Goal: Complete application form: Complete application form

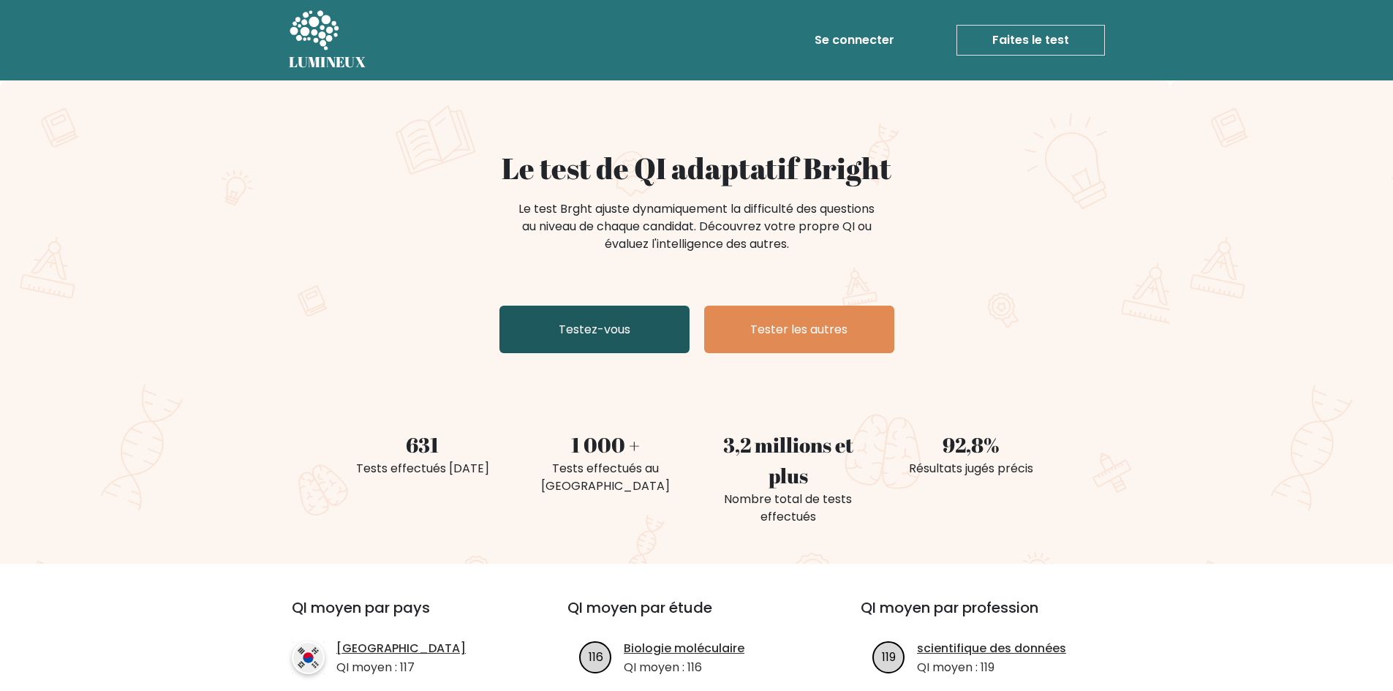
drag, startPoint x: 0, startPoint y: 0, endPoint x: 598, endPoint y: 324, distance: 680.3
click at [598, 324] on font "Testez-vous" at bounding box center [595, 329] width 72 height 17
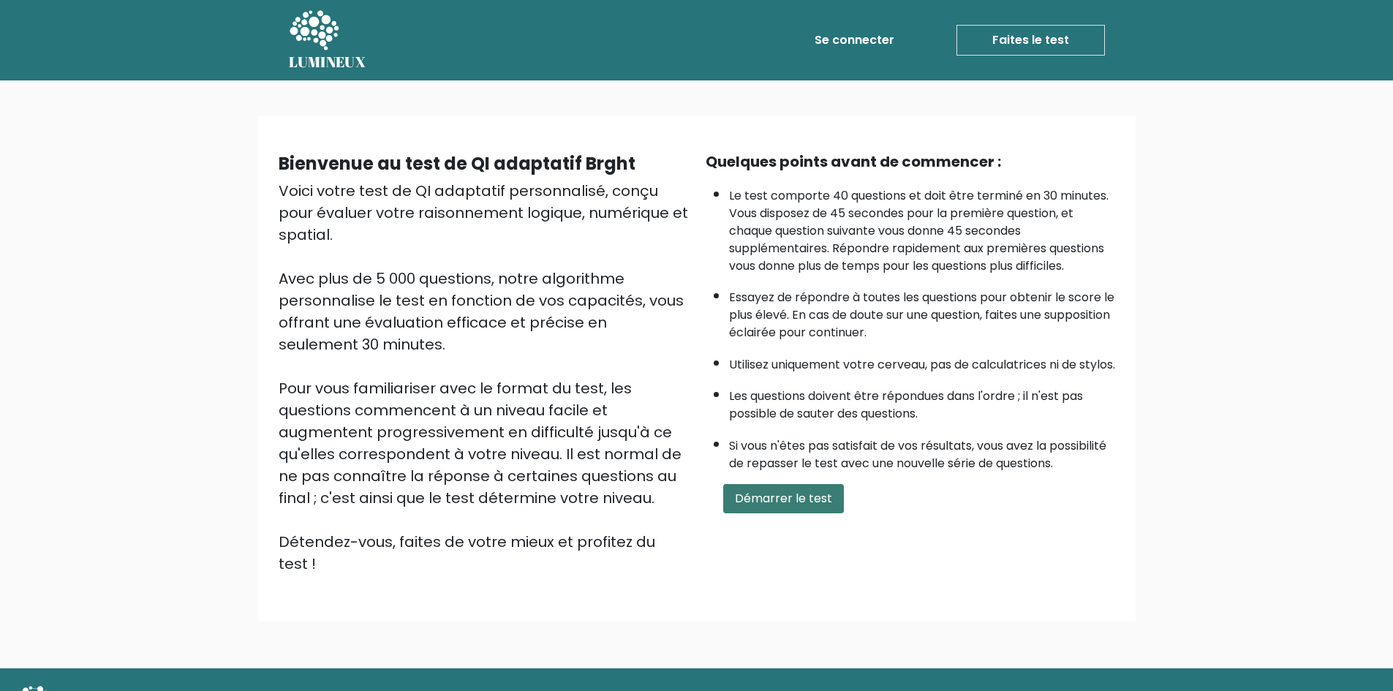
click at [761, 507] on font "Démarrer le test" at bounding box center [783, 498] width 97 height 17
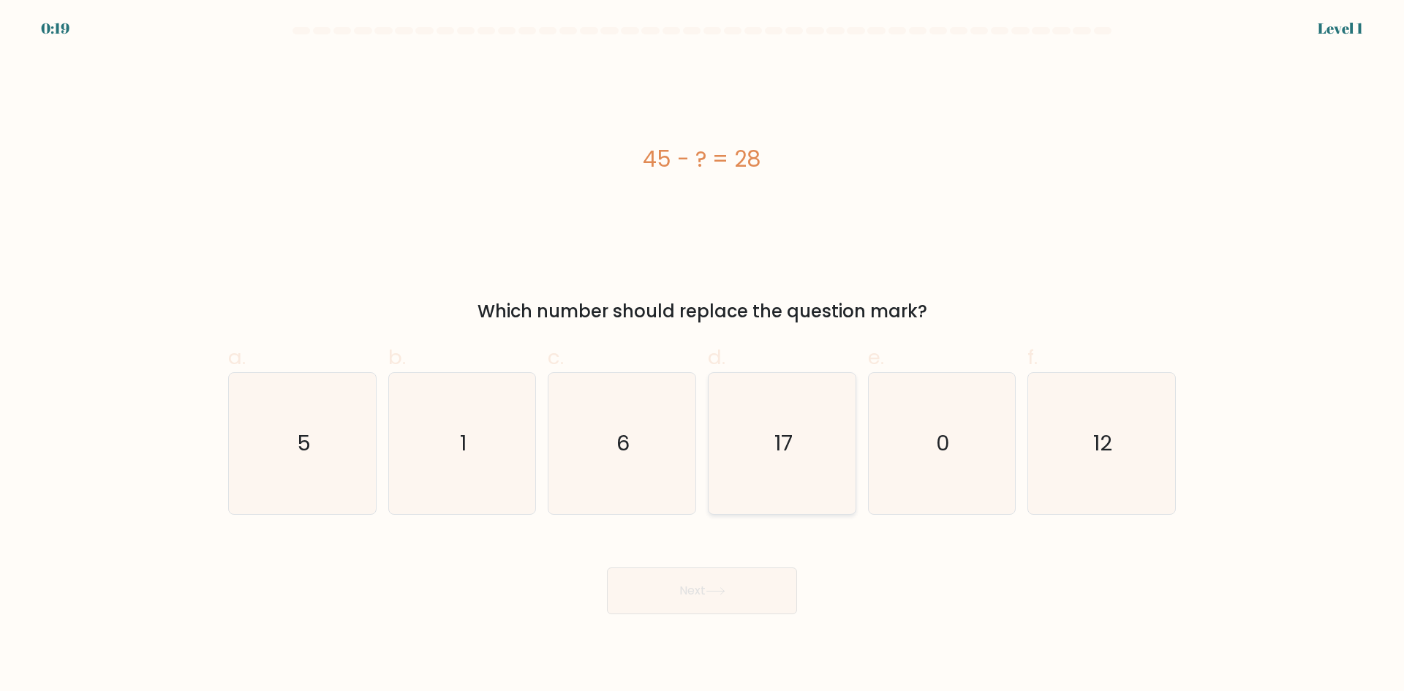
click at [763, 440] on icon "17" at bounding box center [782, 443] width 141 height 141
click at [703, 355] on input "d. 17" at bounding box center [702, 351] width 1 height 10
radio input "true"
click at [701, 603] on button "Next" at bounding box center [702, 591] width 190 height 47
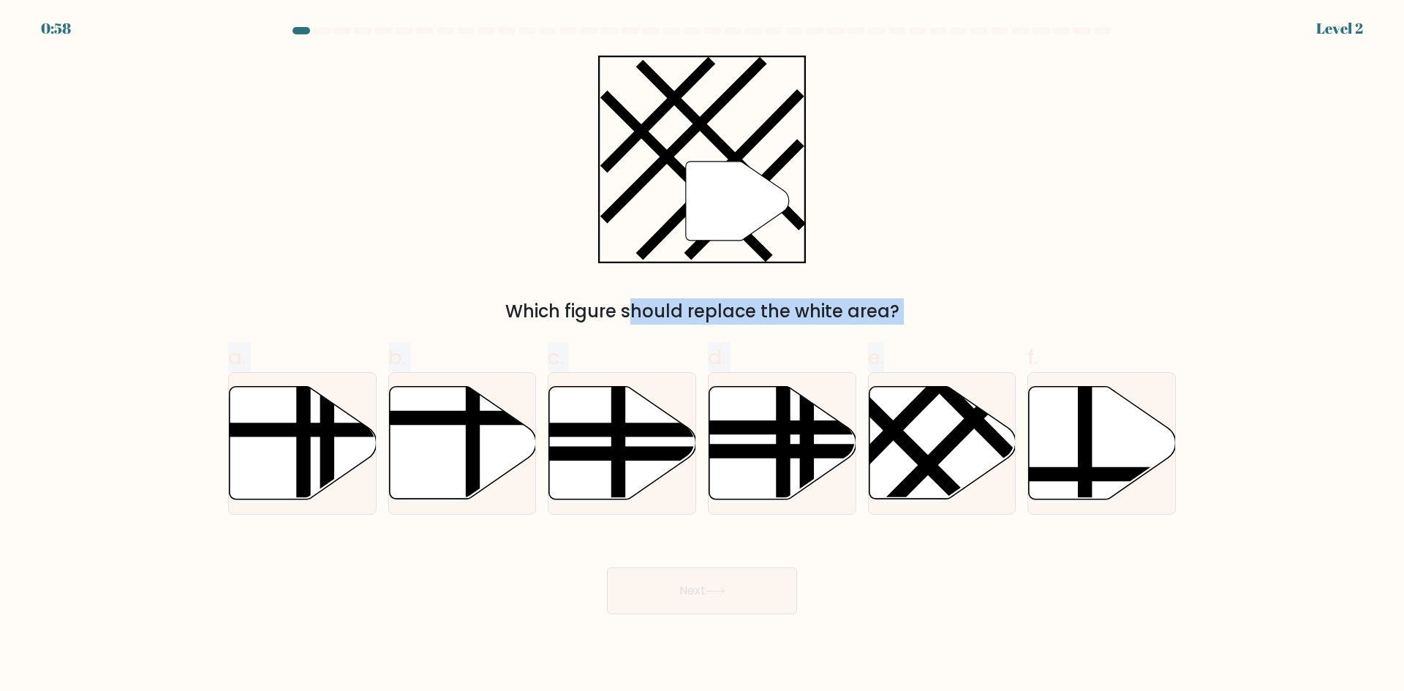
drag, startPoint x: 935, startPoint y: 410, endPoint x: 754, endPoint y: 222, distance: 260.2
click at [754, 222] on form at bounding box center [702, 320] width 1404 height 587
click at [919, 429] on icon at bounding box center [942, 443] width 147 height 113
click at [703, 355] on input "e." at bounding box center [702, 351] width 1 height 10
radio input "true"
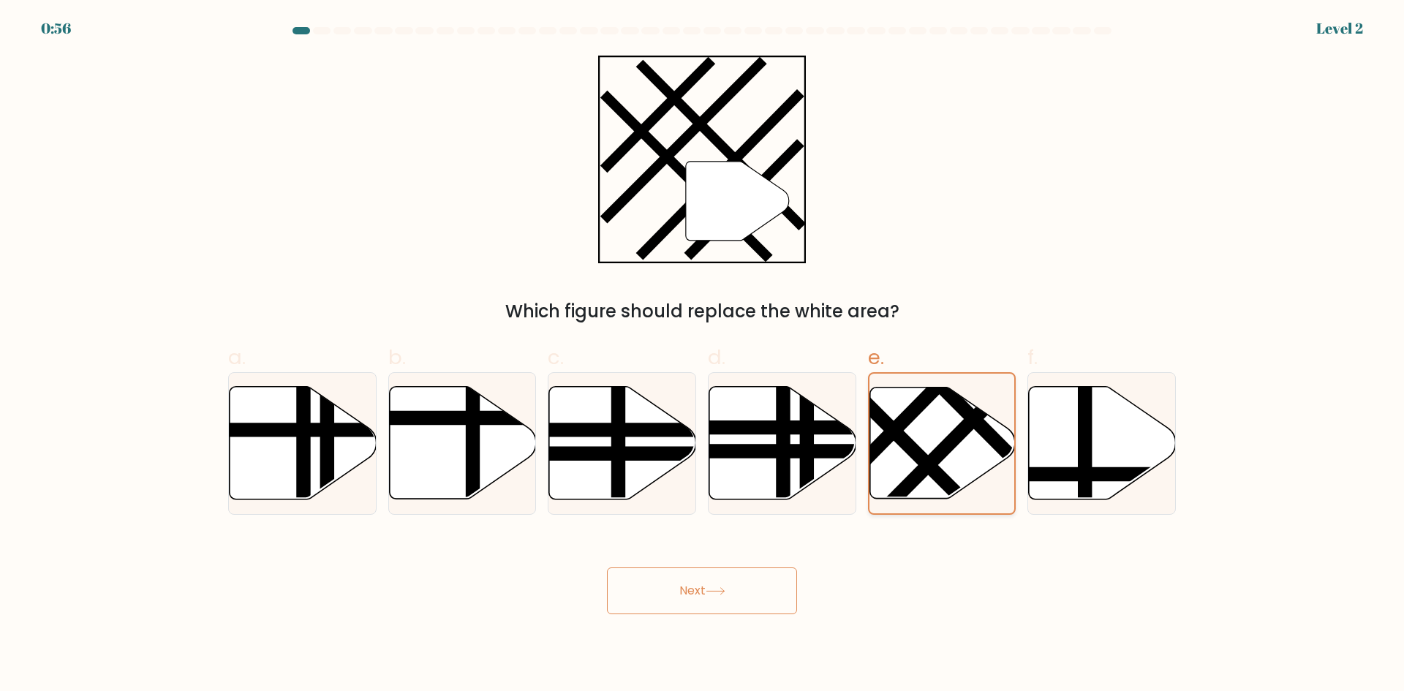
click at [919, 429] on icon at bounding box center [943, 442] width 146 height 111
click at [703, 355] on input "e." at bounding box center [702, 351] width 1 height 10
click at [726, 584] on button "Next" at bounding box center [702, 591] width 190 height 47
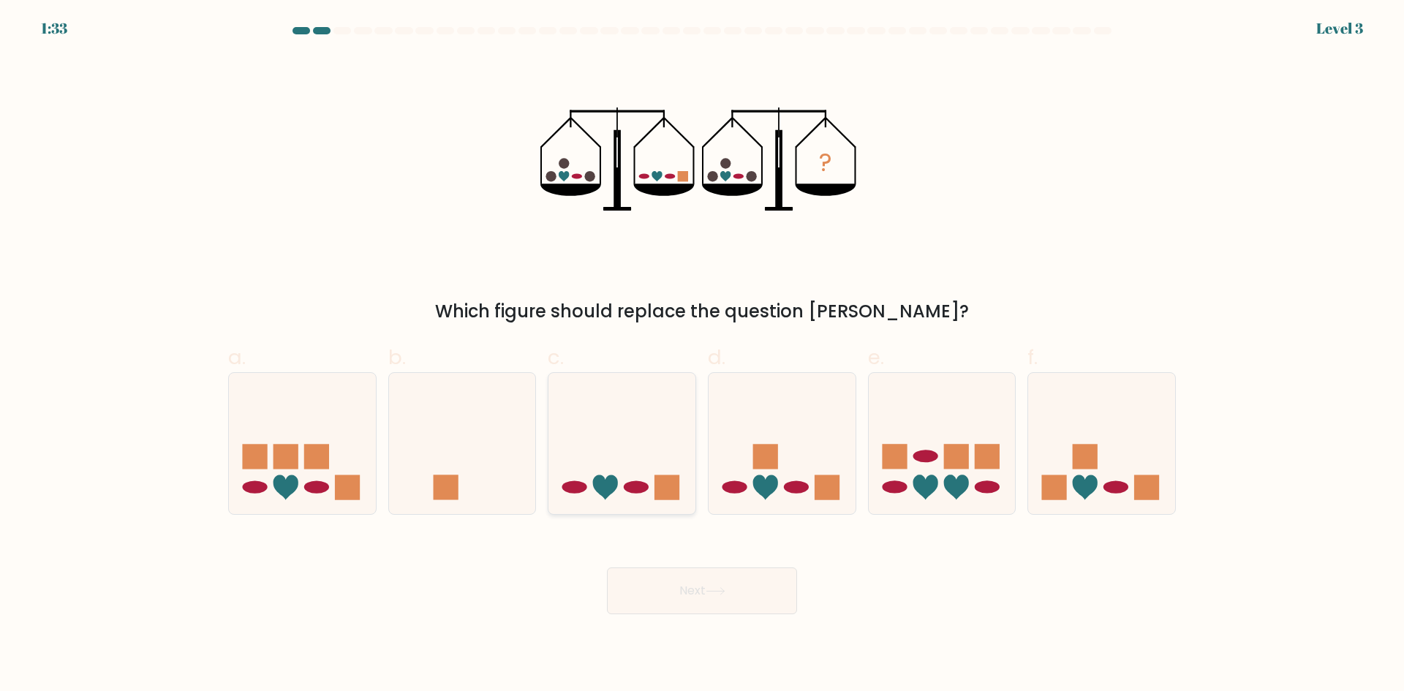
click at [613, 475] on icon at bounding box center [622, 442] width 147 height 121
click at [702, 355] on input "c." at bounding box center [702, 351] width 1 height 10
radio input "true"
click at [666, 584] on button "Next" at bounding box center [702, 591] width 190 height 47
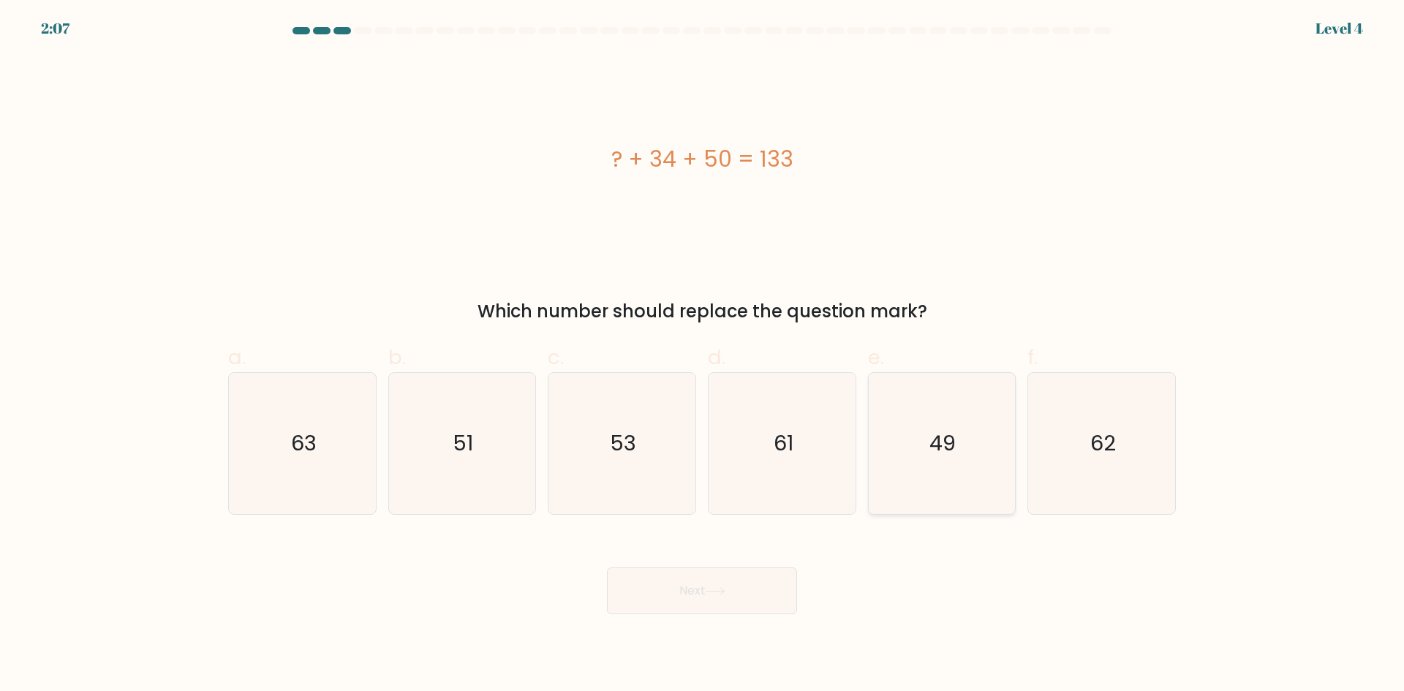
click at [934, 453] on text "49" at bounding box center [943, 443] width 26 height 29
click at [703, 355] on input "e. 49" at bounding box center [702, 351] width 1 height 10
radio input "true"
click at [674, 578] on button "Next" at bounding box center [702, 591] width 190 height 47
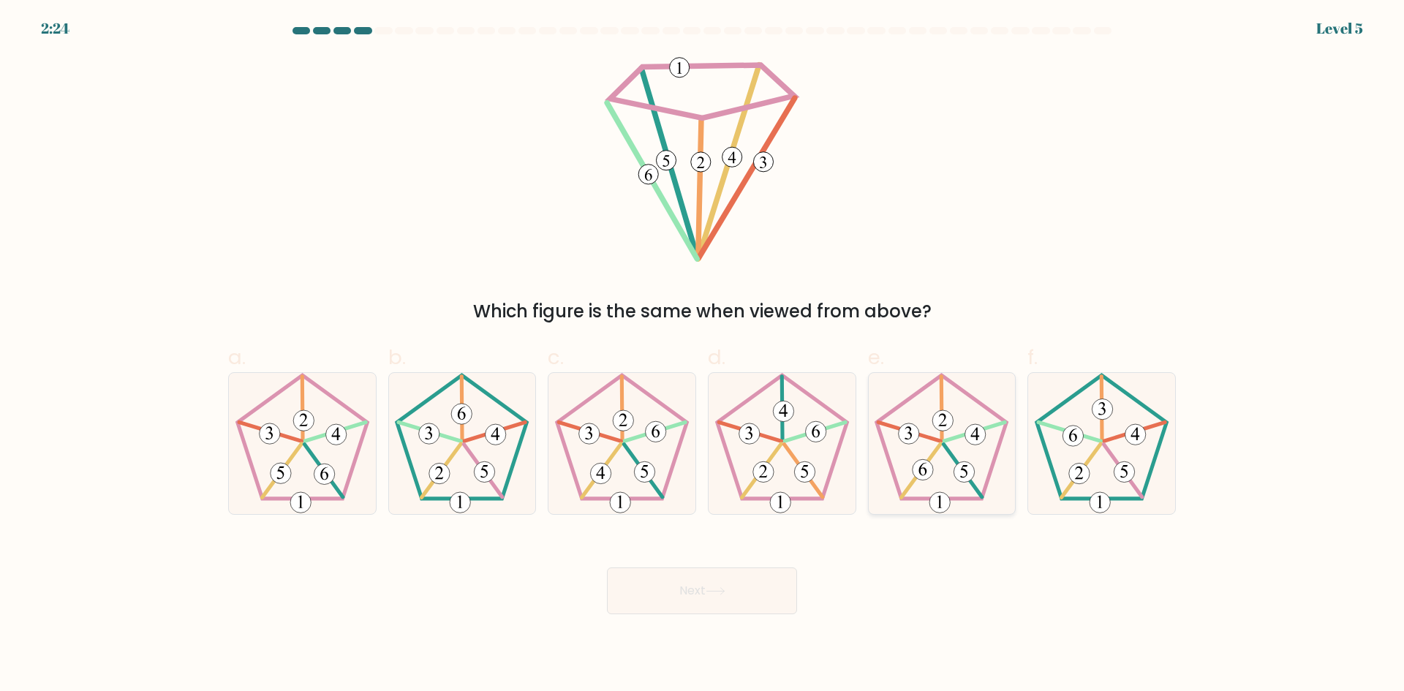
click at [902, 429] on 284 at bounding box center [909, 433] width 20 height 20
click at [703, 355] on input "e." at bounding box center [702, 351] width 1 height 10
radio input "true"
click at [682, 603] on button "Next" at bounding box center [702, 591] width 190 height 47
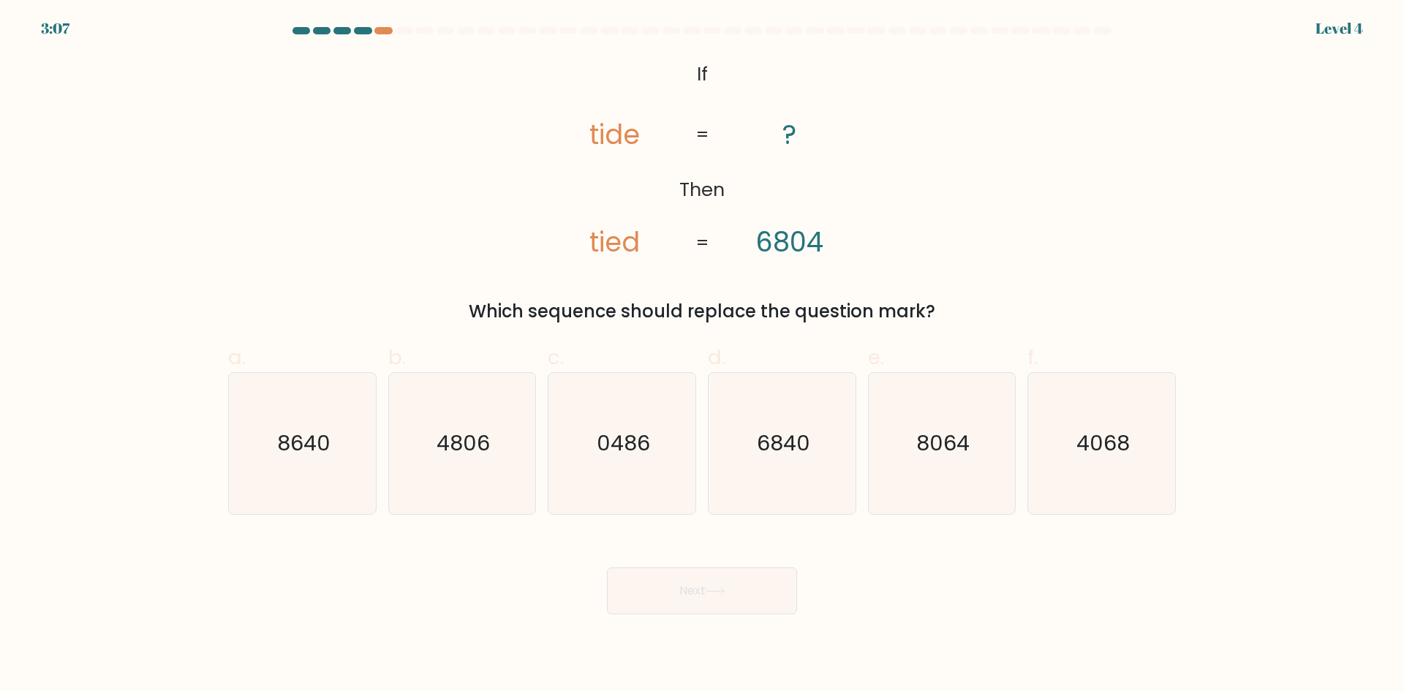
click at [682, 601] on button "Next" at bounding box center [702, 591] width 190 height 47
click at [747, 459] on icon "6840" at bounding box center [782, 443] width 141 height 141
click at [703, 355] on input "d. 6840" at bounding box center [702, 351] width 1 height 10
radio input "true"
click at [690, 597] on button "Next" at bounding box center [702, 591] width 190 height 47
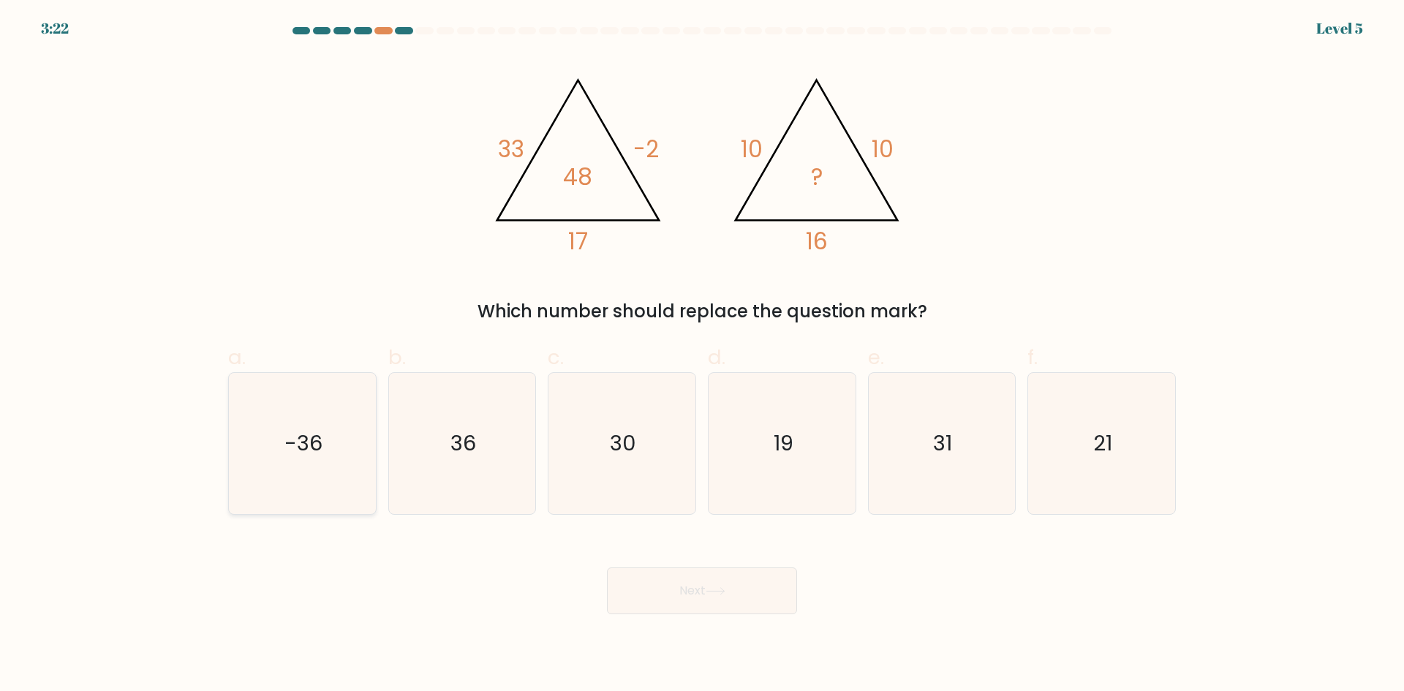
click at [261, 445] on icon "-36" at bounding box center [302, 443] width 141 height 141
click at [702, 355] on input "a. -36" at bounding box center [702, 351] width 1 height 10
radio input "true"
click at [666, 573] on button "Next" at bounding box center [702, 591] width 190 height 47
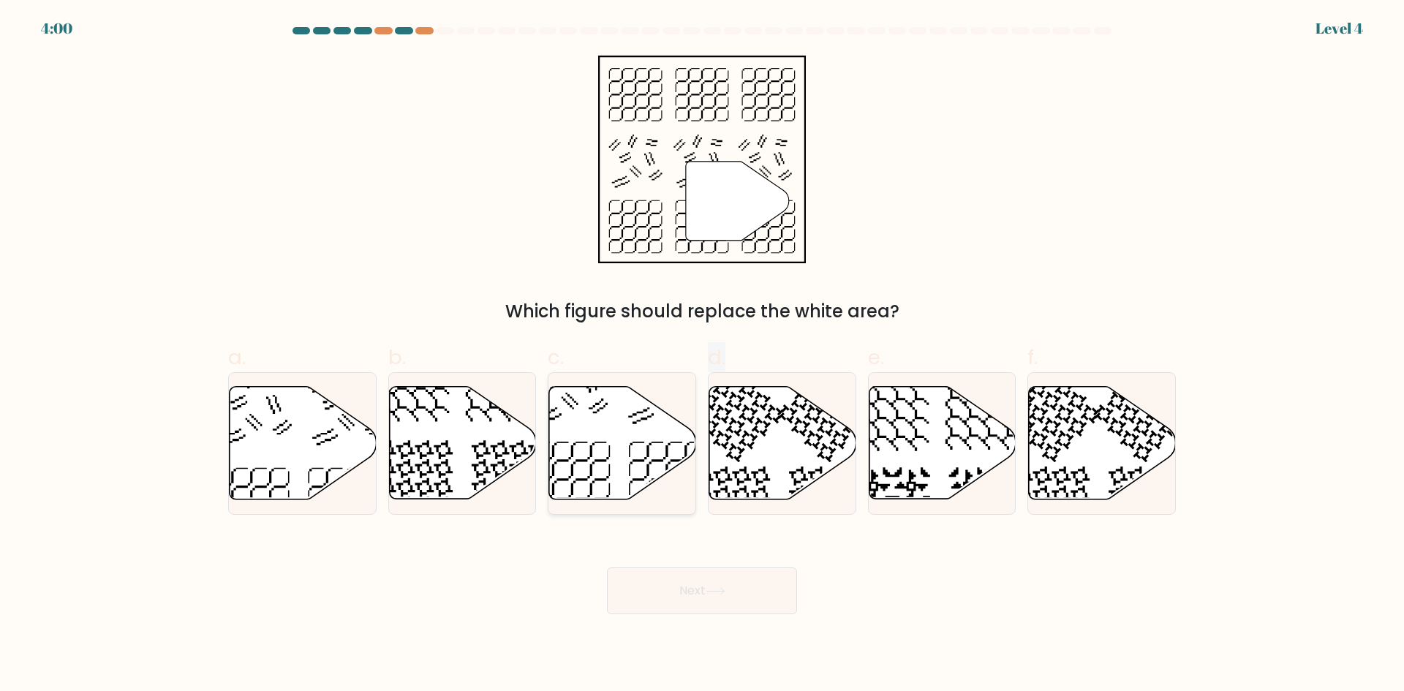
drag, startPoint x: 614, startPoint y: 470, endPoint x: 689, endPoint y: 404, distance: 99.6
click at [703, 398] on div "a. b. c. d." at bounding box center [702, 423] width 960 height 184
click at [628, 461] on icon at bounding box center [622, 443] width 147 height 113
click at [702, 355] on input "c." at bounding box center [702, 351] width 1 height 10
radio input "true"
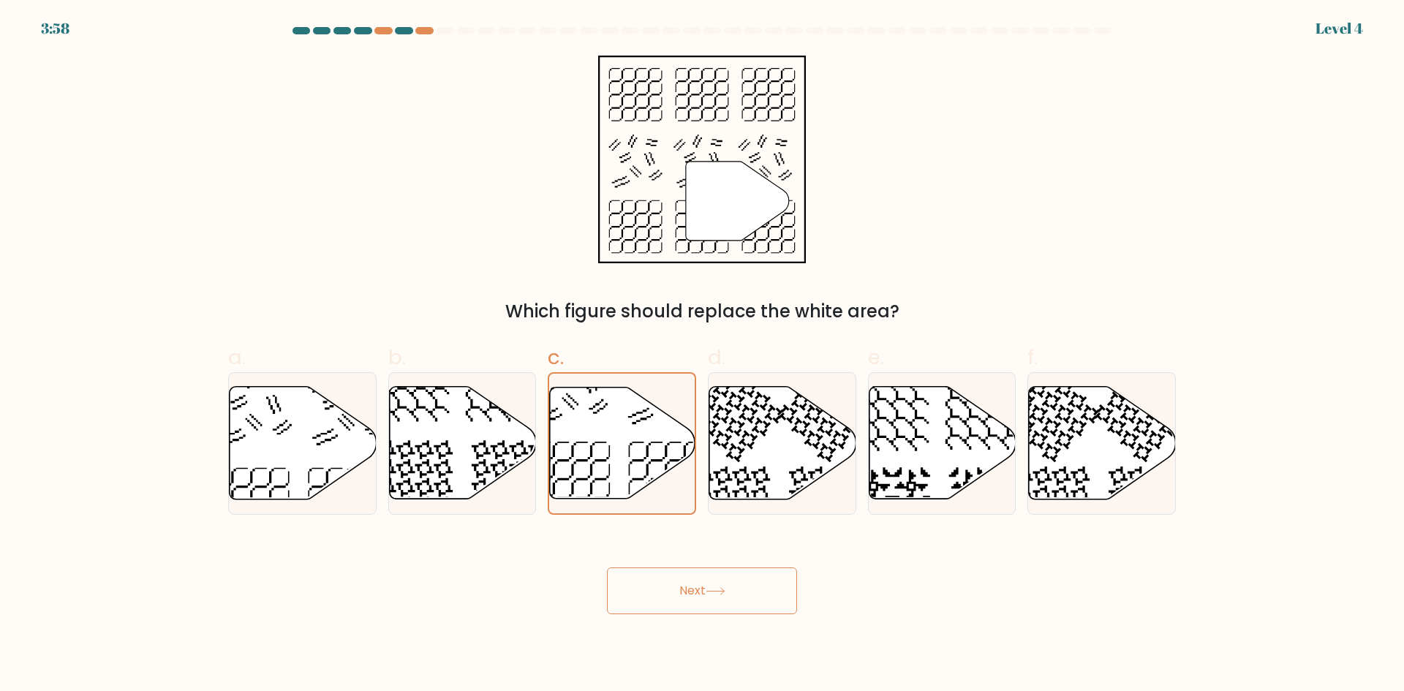
click at [689, 598] on button "Next" at bounding box center [702, 591] width 190 height 47
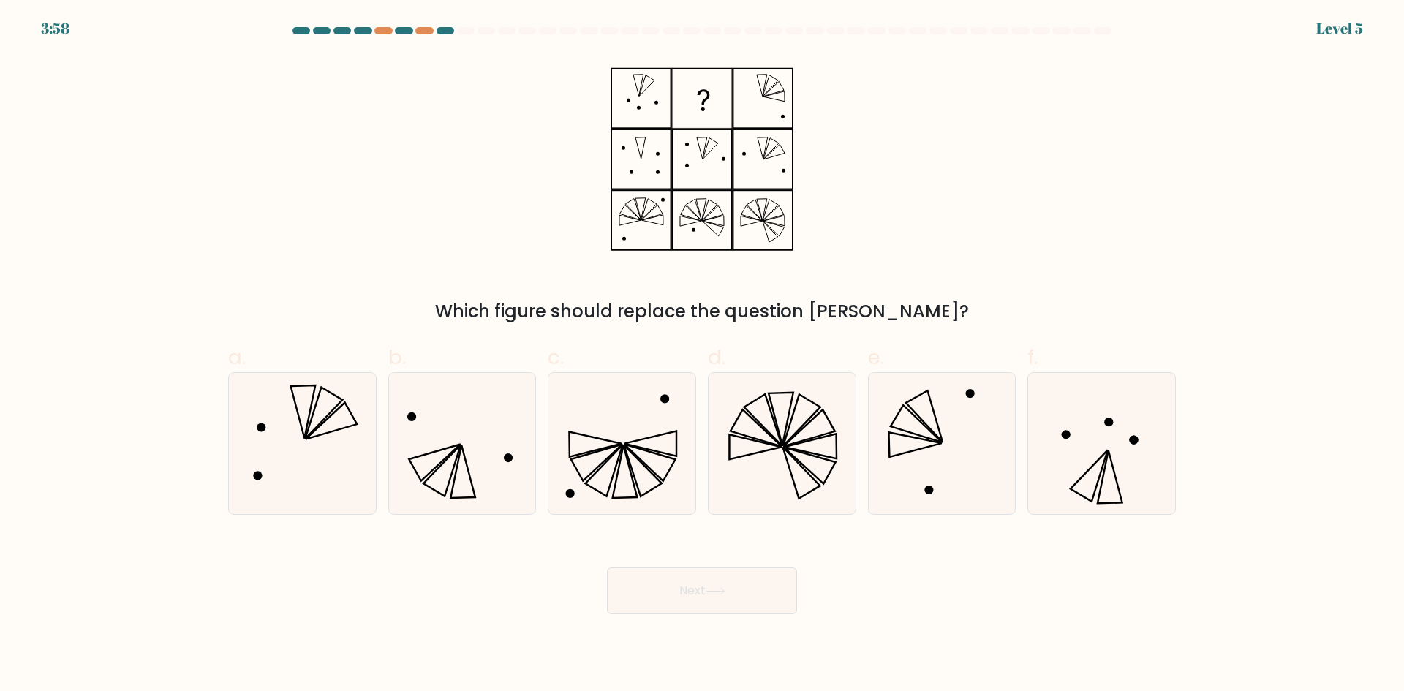
click at [679, 586] on button "Next" at bounding box center [702, 591] width 190 height 47
click at [938, 464] on icon at bounding box center [941, 443] width 141 height 141
click at [703, 355] on input "e." at bounding box center [702, 351] width 1 height 10
radio input "true"
click at [676, 599] on button "Next" at bounding box center [702, 591] width 190 height 47
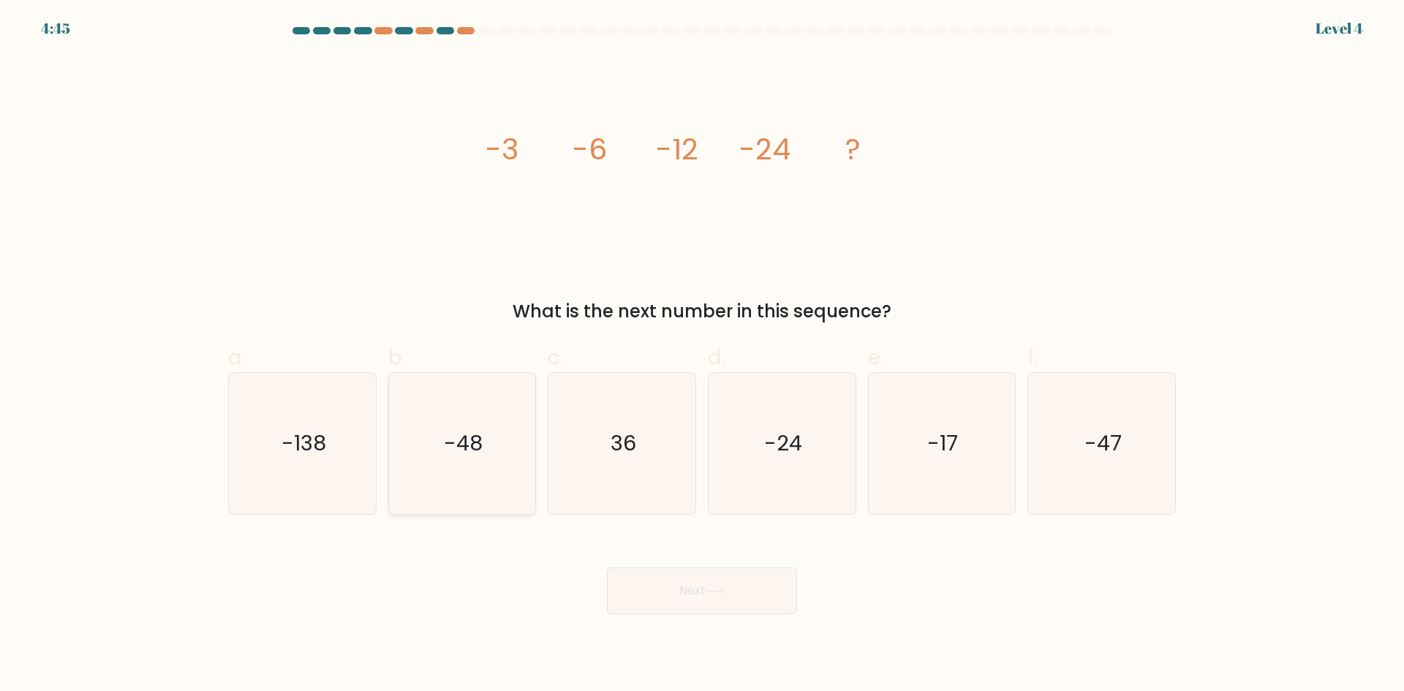
click at [474, 425] on icon "-48" at bounding box center [461, 443] width 141 height 141
click at [702, 355] on input "b. -48" at bounding box center [702, 351] width 1 height 10
radio input "true"
click at [739, 602] on button "Next" at bounding box center [702, 591] width 190 height 47
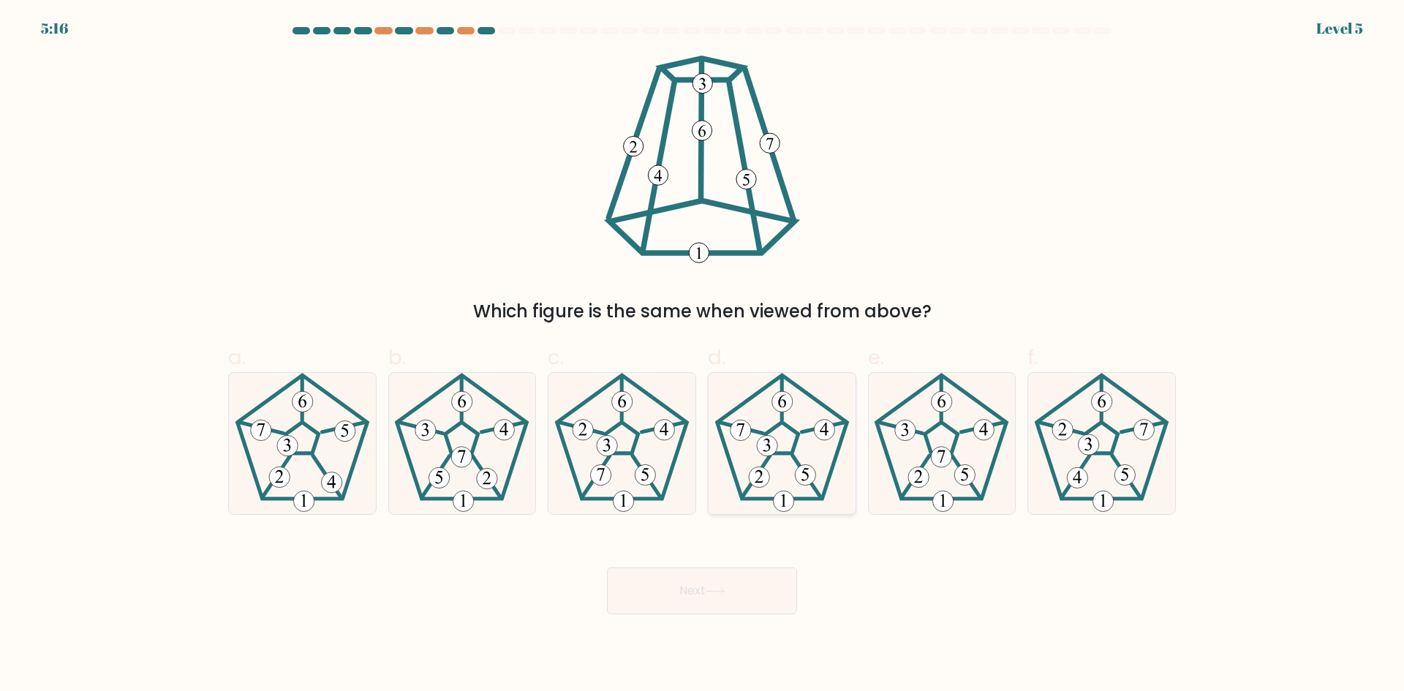
click at [755, 481] on 295 at bounding box center [759, 477] width 20 height 20
click at [703, 355] on input "d." at bounding box center [702, 351] width 1 height 10
radio input "true"
drag, startPoint x: 682, startPoint y: 591, endPoint x: 670, endPoint y: 600, distance: 14.6
click at [676, 594] on button "Next" at bounding box center [702, 591] width 190 height 47
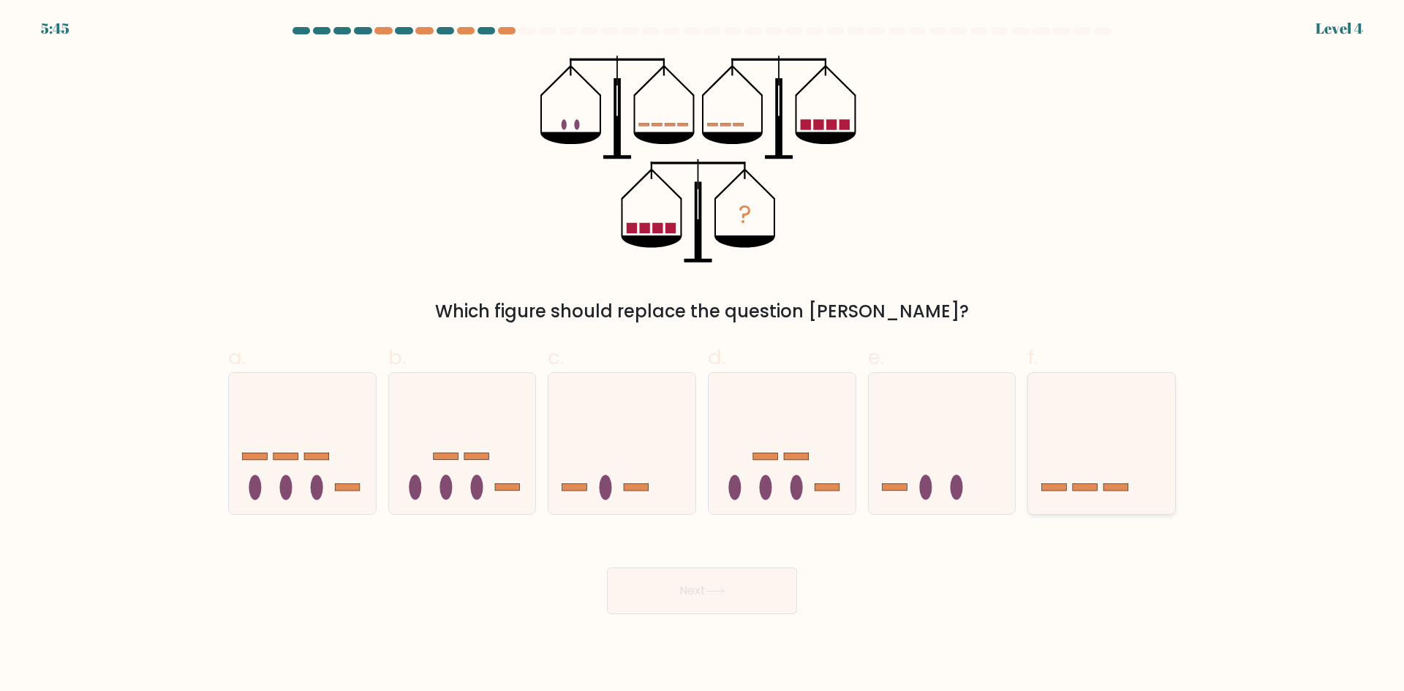
click at [1102, 501] on icon at bounding box center [1101, 442] width 147 height 121
click at [703, 355] on input "f." at bounding box center [702, 351] width 1 height 10
radio input "true"
click at [749, 597] on button "Next" at bounding box center [702, 591] width 190 height 47
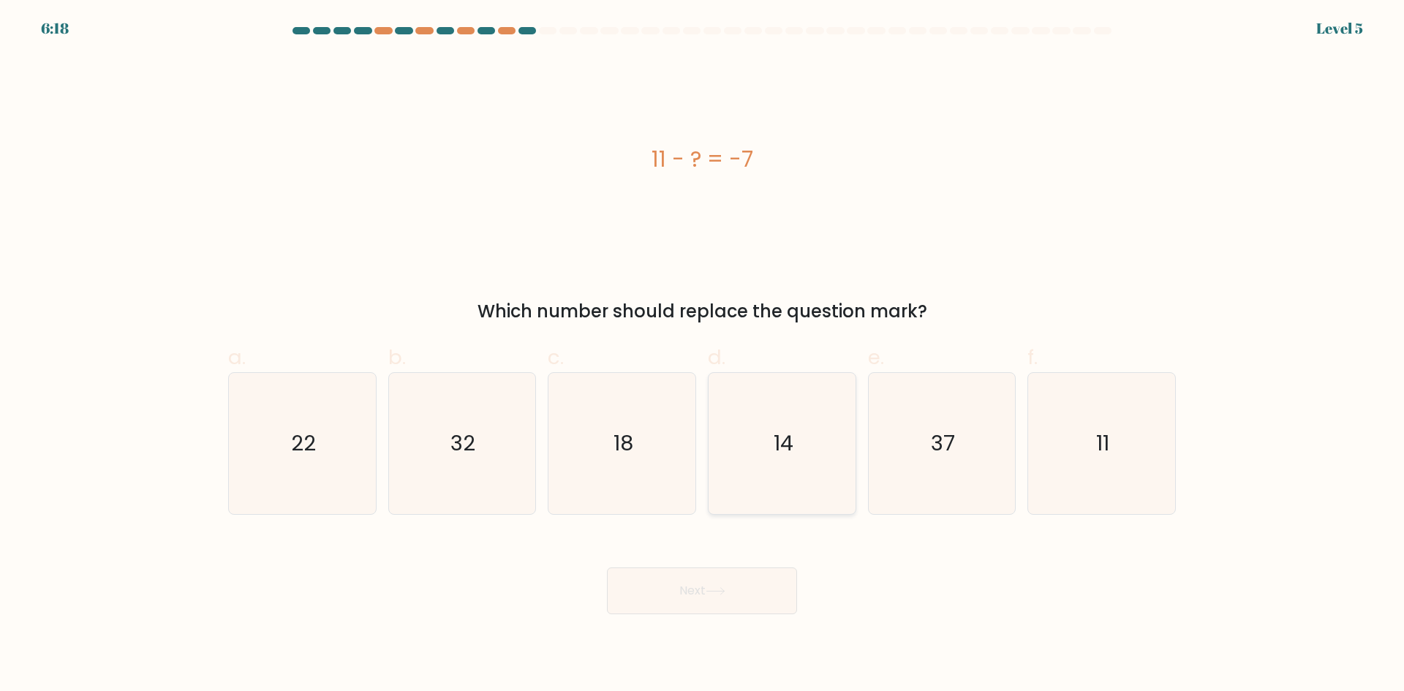
click at [733, 464] on icon "14" at bounding box center [782, 443] width 141 height 141
click at [703, 355] on input "d. 14" at bounding box center [702, 351] width 1 height 10
radio input "true"
click at [745, 600] on button "Next" at bounding box center [702, 591] width 190 height 47
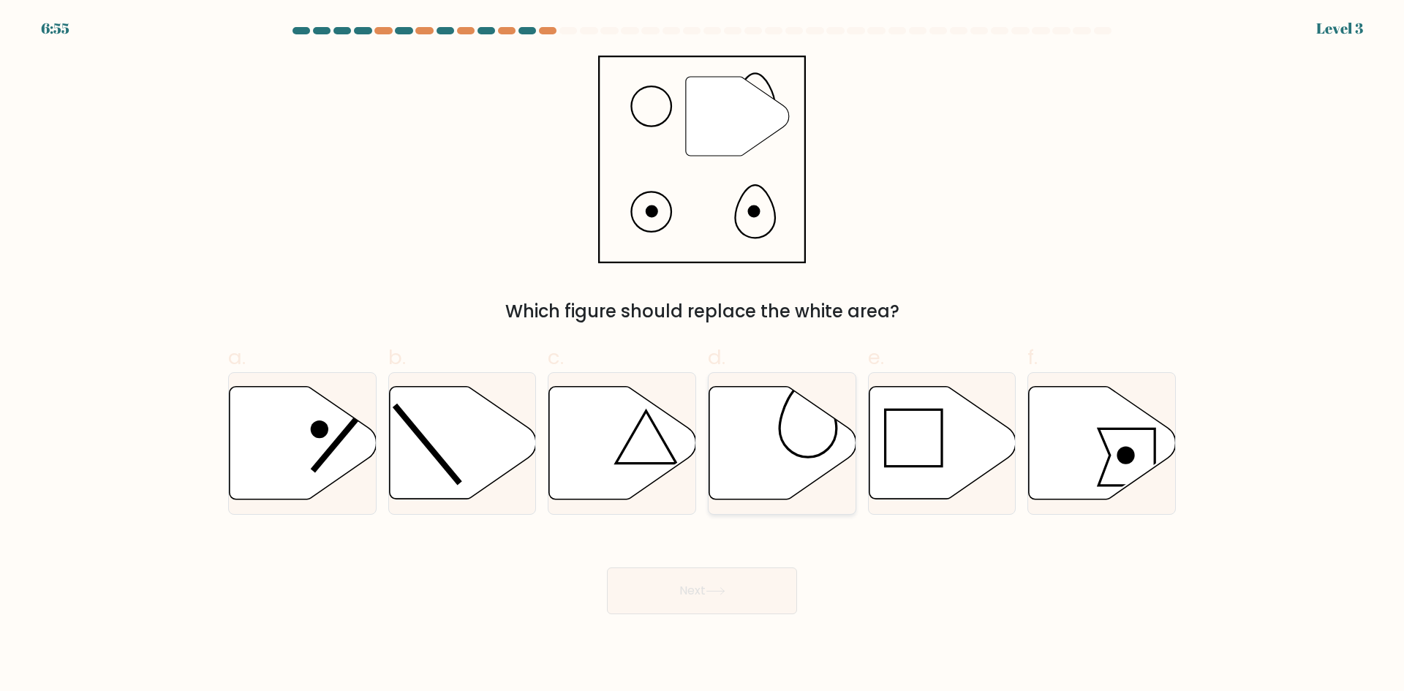
click at [796, 449] on icon at bounding box center [782, 443] width 147 height 113
click at [703, 355] on input "d." at bounding box center [702, 351] width 1 height 10
radio input "true"
click at [693, 592] on button "Next" at bounding box center [702, 591] width 190 height 47
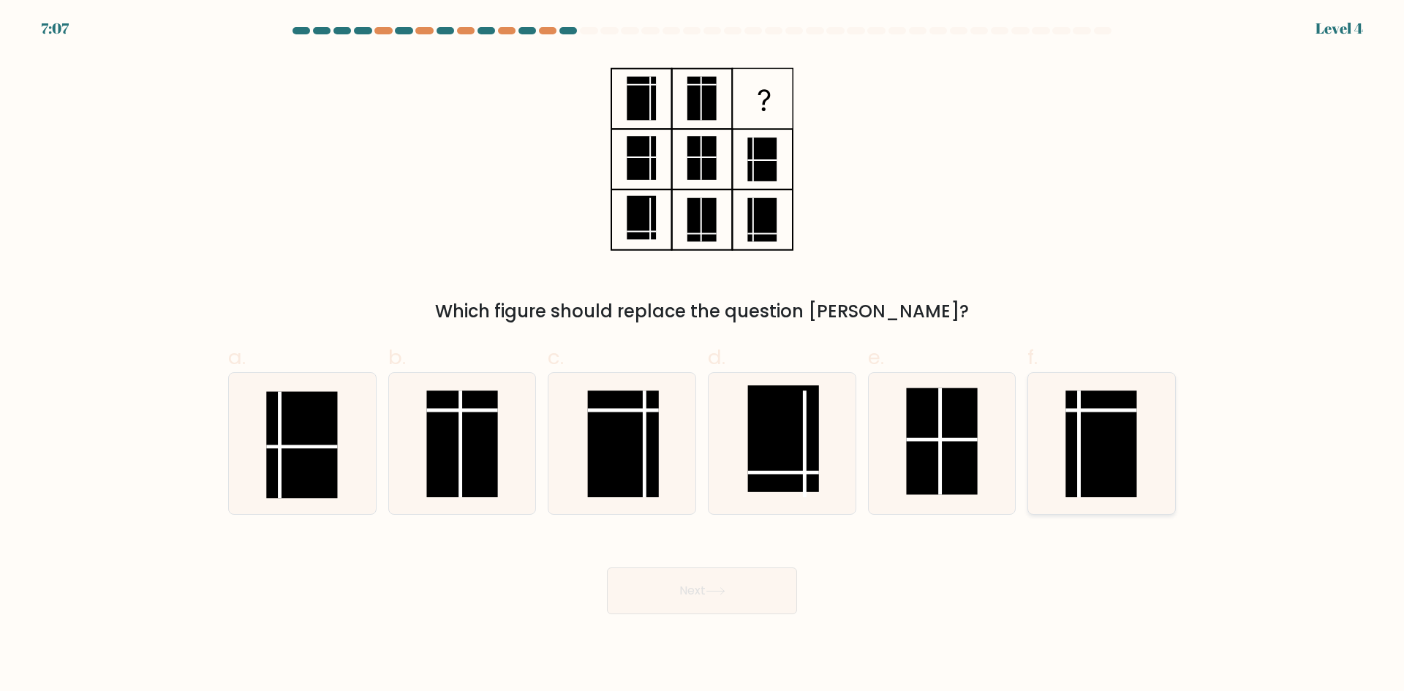
click at [1098, 433] on rect at bounding box center [1101, 444] width 71 height 107
click at [703, 355] on input "f." at bounding box center [702, 351] width 1 height 10
radio input "true"
click at [738, 609] on button "Next" at bounding box center [702, 591] width 190 height 47
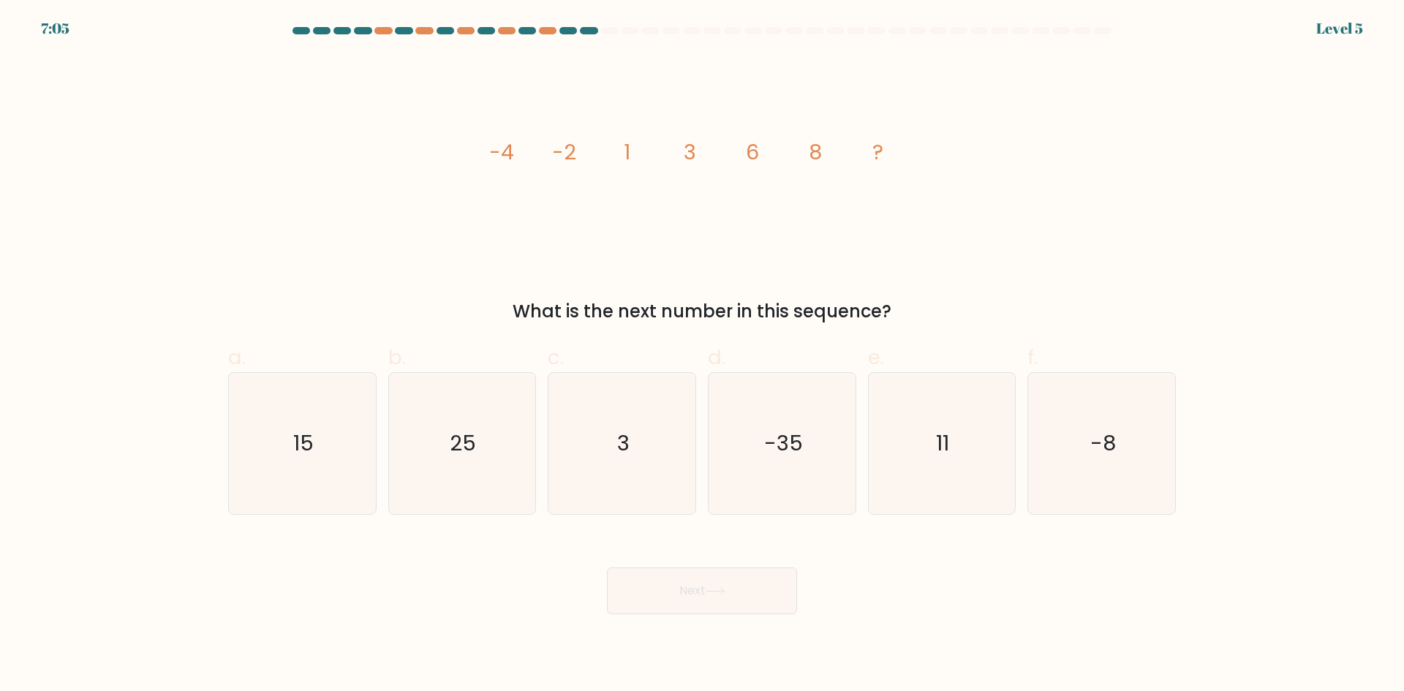
click at [735, 579] on button "Next" at bounding box center [702, 591] width 190 height 47
click at [947, 426] on icon "11" at bounding box center [941, 443] width 141 height 141
click at [703, 355] on input "e. 11" at bounding box center [702, 351] width 1 height 10
radio input "true"
click at [716, 590] on icon at bounding box center [716, 591] width 20 height 8
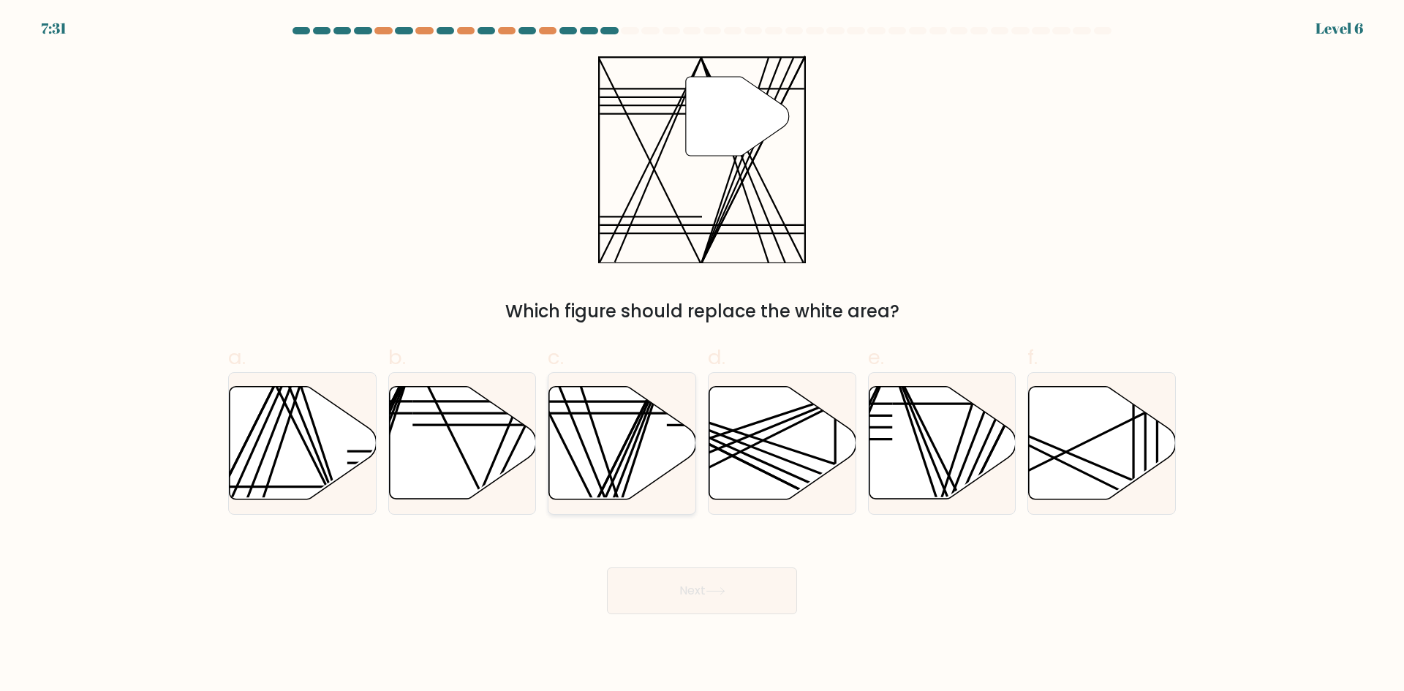
click at [637, 480] on icon at bounding box center [622, 443] width 147 height 113
click at [702, 355] on input "c." at bounding box center [702, 351] width 1 height 10
radio input "true"
click at [671, 584] on button "Next" at bounding box center [702, 591] width 190 height 47
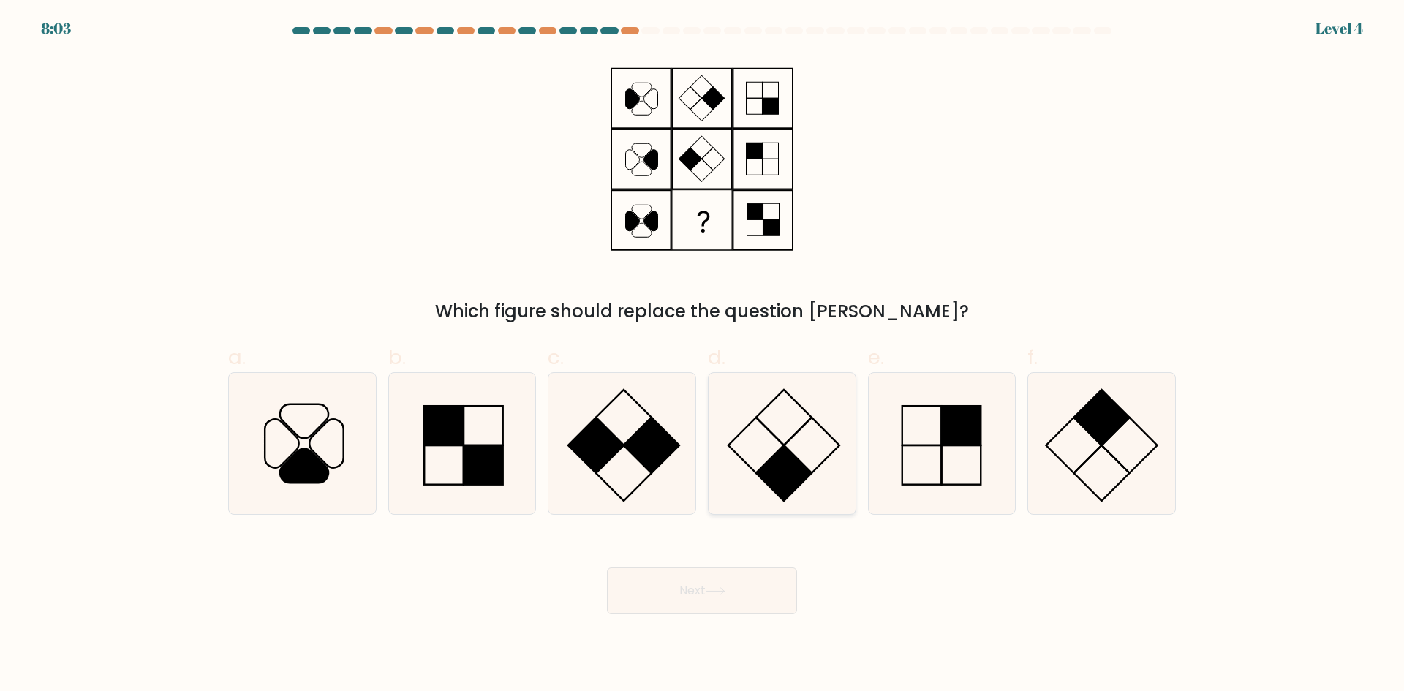
click at [742, 423] on icon at bounding box center [782, 443] width 141 height 141
click at [703, 355] on input "d." at bounding box center [702, 351] width 1 height 10
radio input "true"
click at [721, 570] on button "Next" at bounding box center [702, 591] width 190 height 47
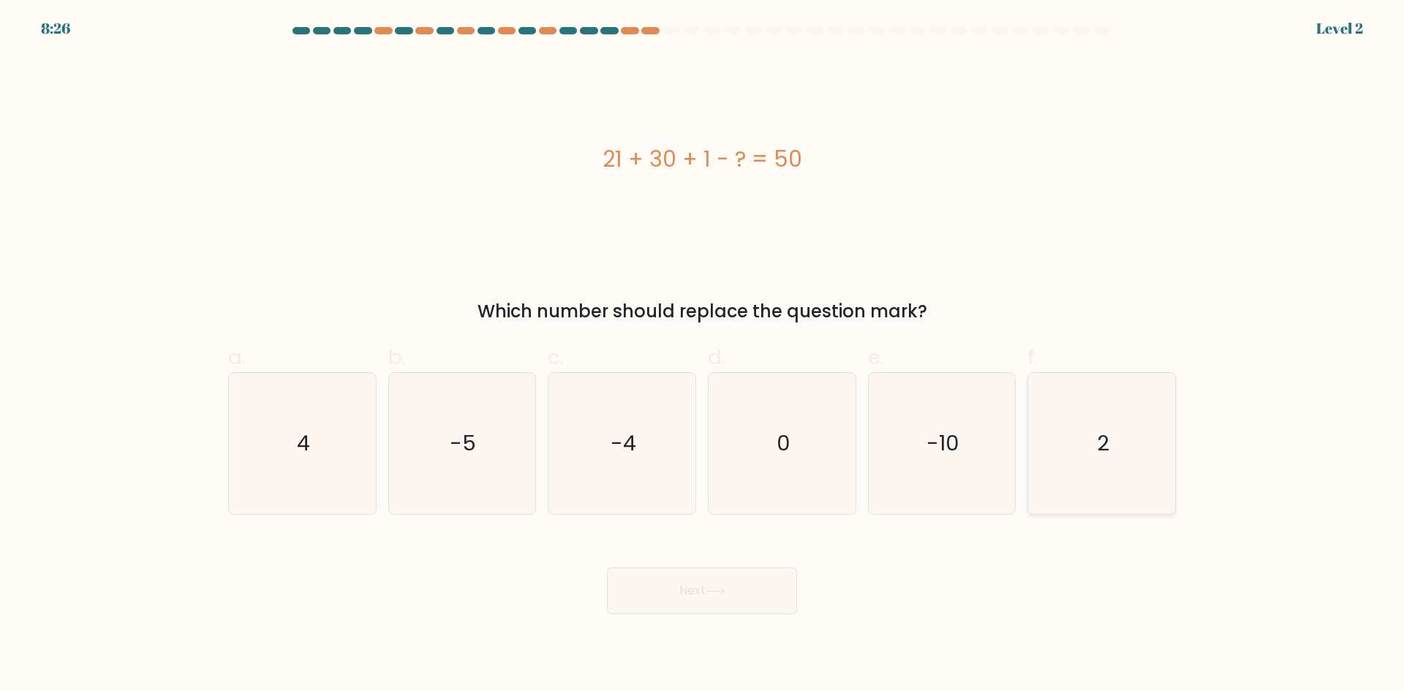
click at [1097, 422] on icon "2" at bounding box center [1101, 443] width 141 height 141
click at [703, 355] on input "f. 2" at bounding box center [702, 351] width 1 height 10
radio input "true"
click at [663, 589] on button "Next" at bounding box center [702, 591] width 190 height 47
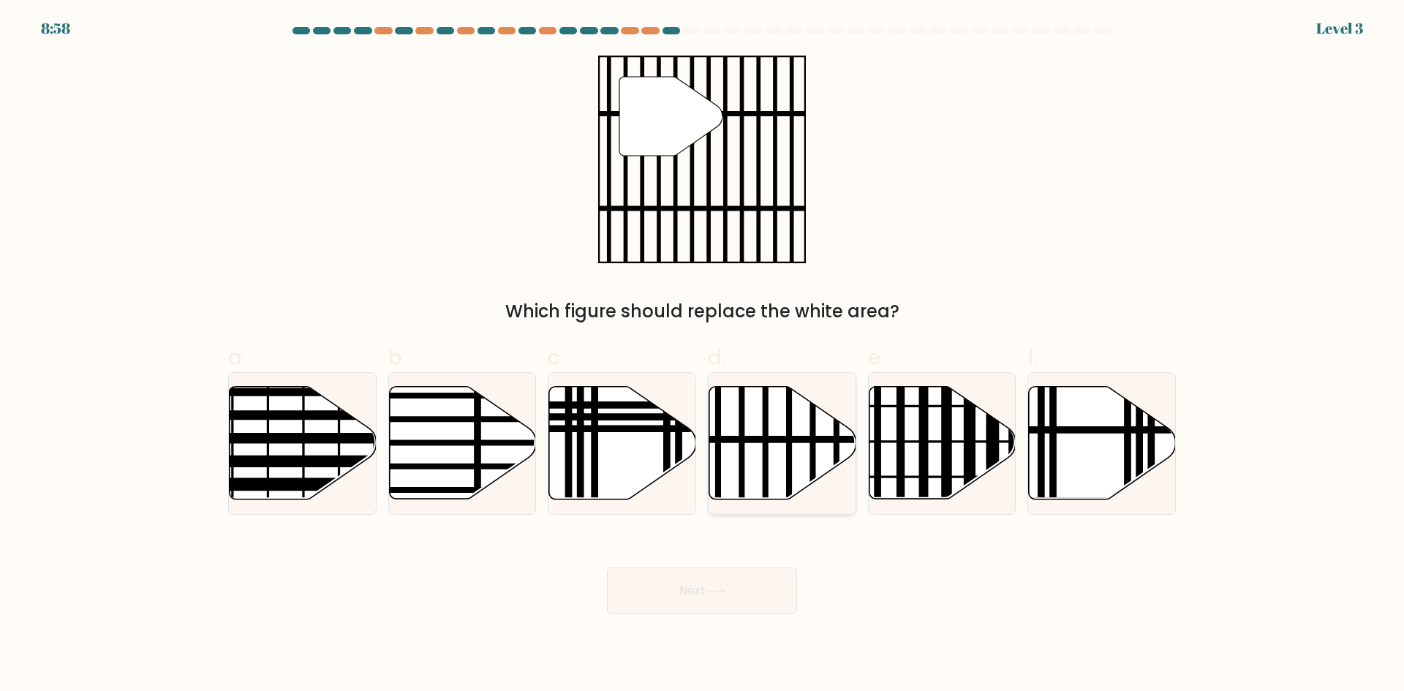
click at [758, 464] on icon at bounding box center [782, 443] width 147 height 113
click at [703, 355] on input "d." at bounding box center [702, 351] width 1 height 10
radio input "true"
click at [702, 581] on button "Next" at bounding box center [702, 591] width 190 height 47
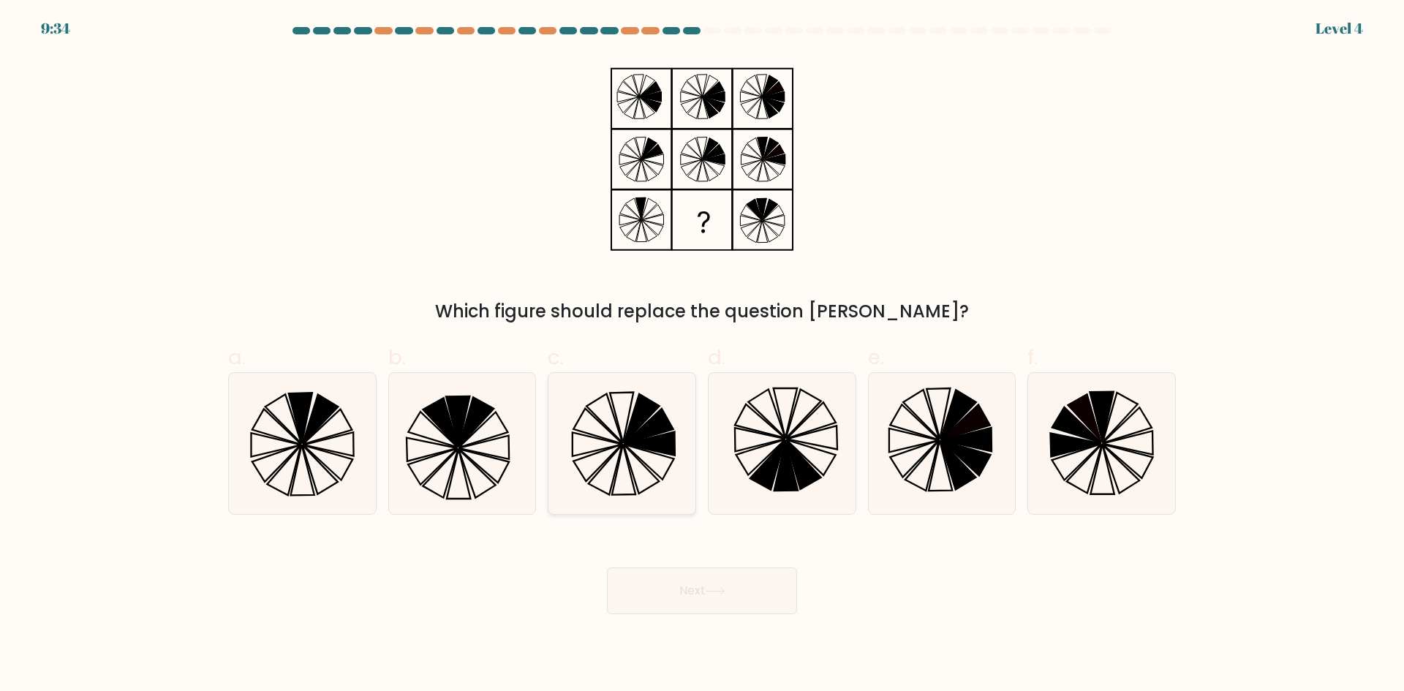
click at [630, 453] on icon at bounding box center [621, 443] width 141 height 141
click at [702, 355] on input "c." at bounding box center [702, 351] width 1 height 10
radio input "true"
click at [660, 582] on button "Next" at bounding box center [702, 591] width 190 height 47
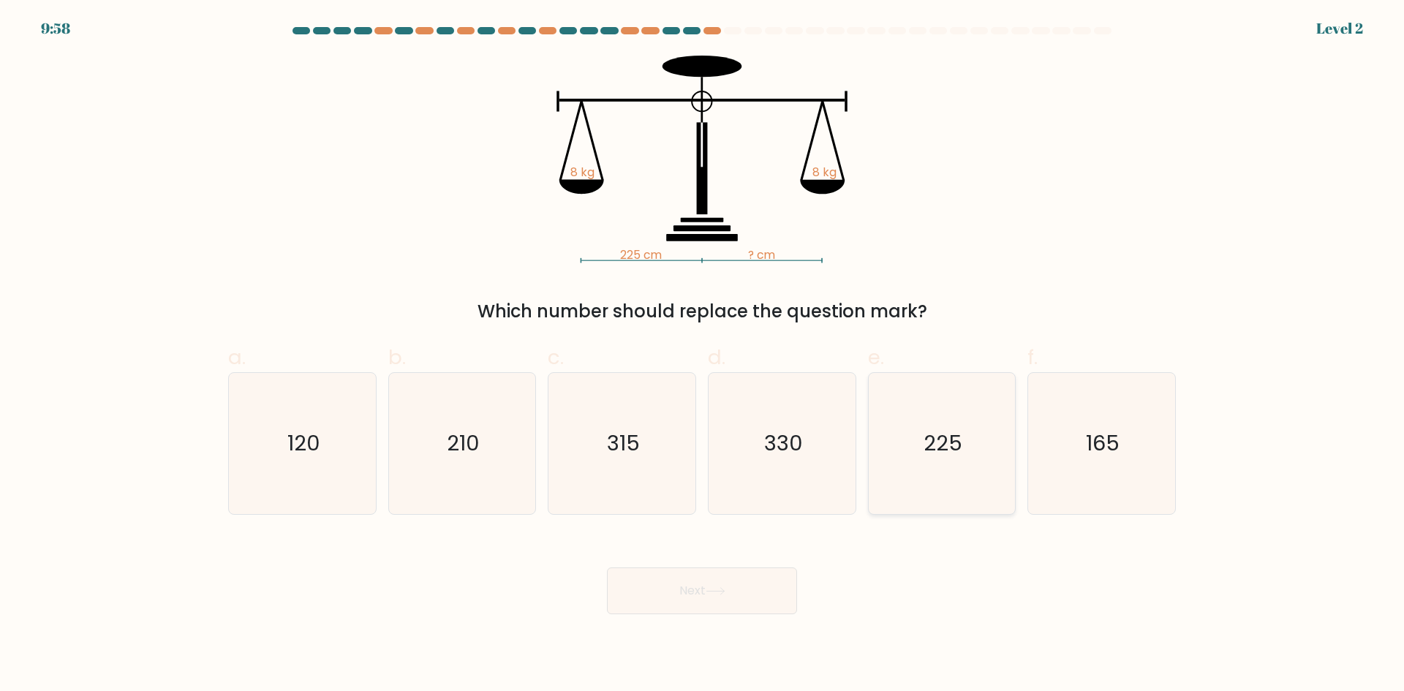
click at [971, 471] on icon "225" at bounding box center [941, 443] width 141 height 141
click at [703, 355] on input "e. 225" at bounding box center [702, 351] width 1 height 10
radio input "true"
click at [696, 592] on button "Next" at bounding box center [702, 591] width 190 height 47
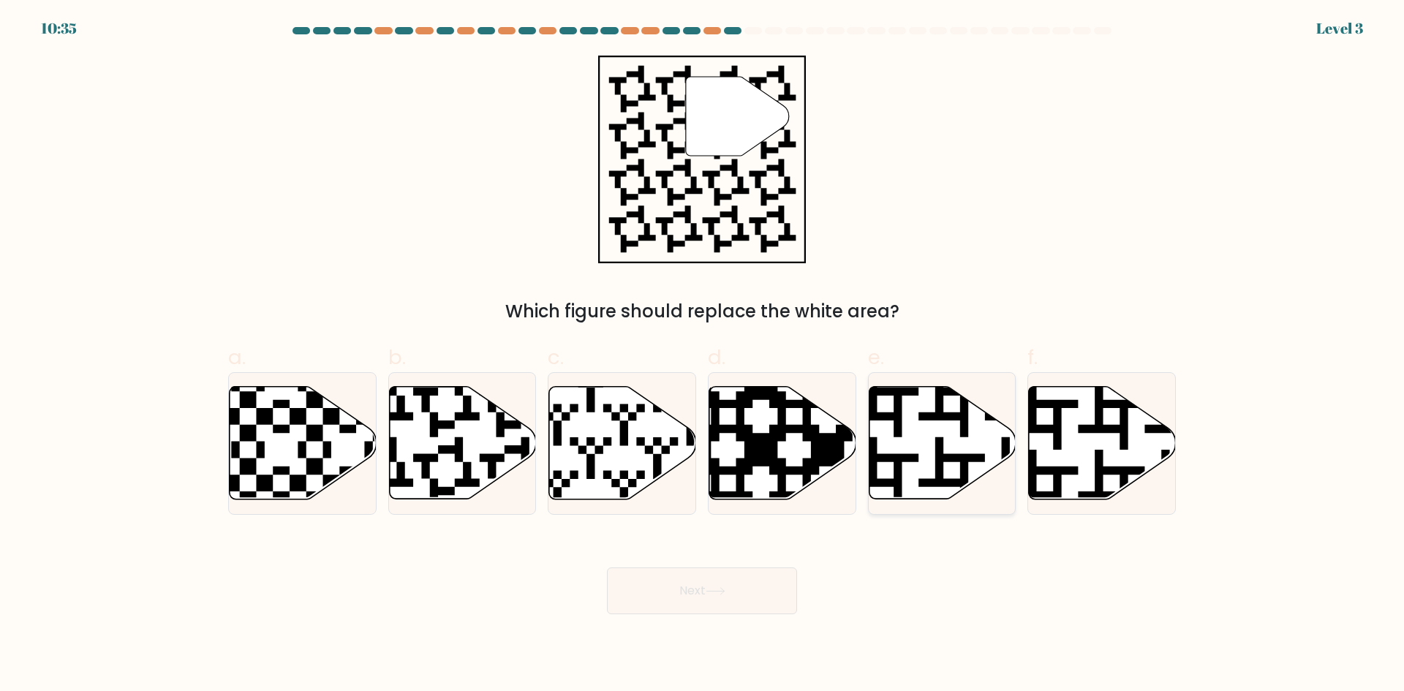
click at [935, 456] on icon at bounding box center [942, 443] width 147 height 113
click at [703, 355] on input "e." at bounding box center [702, 351] width 1 height 10
radio input "true"
click at [726, 601] on button "Next" at bounding box center [702, 591] width 190 height 47
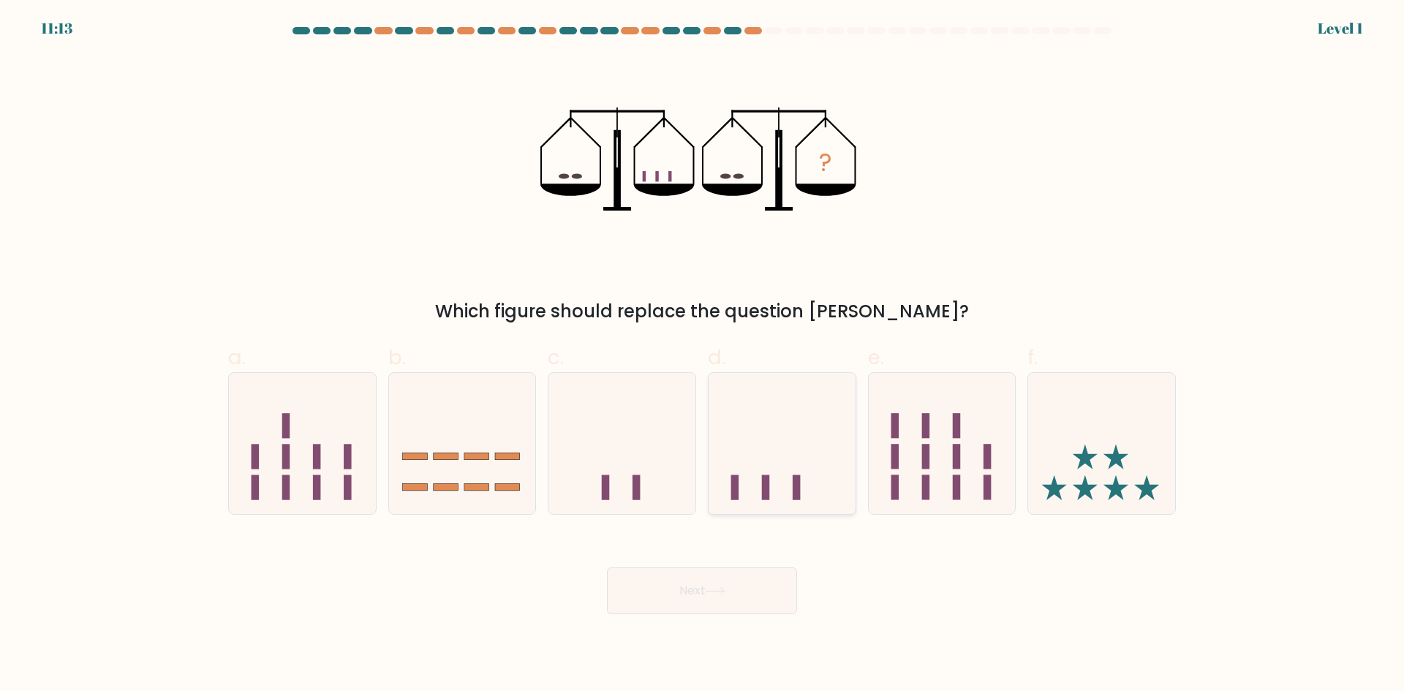
click at [780, 437] on icon at bounding box center [782, 442] width 147 height 121
click at [703, 355] on input "d." at bounding box center [702, 351] width 1 height 10
radio input "true"
click at [723, 599] on button "Next" at bounding box center [702, 591] width 190 height 47
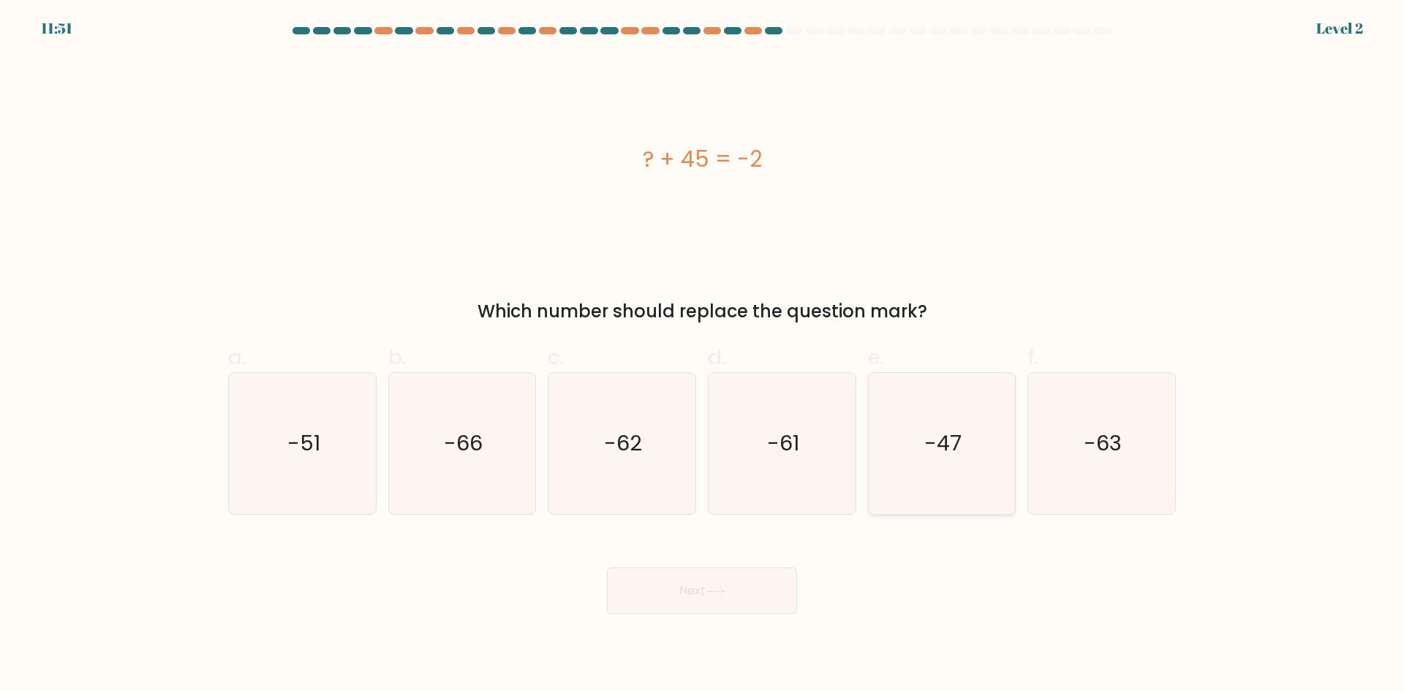
click at [971, 427] on icon "-47" at bounding box center [941, 443] width 141 height 141
click at [703, 355] on input "e. -47" at bounding box center [702, 351] width 1 height 10
radio input "true"
click at [719, 590] on icon at bounding box center [716, 591] width 20 height 8
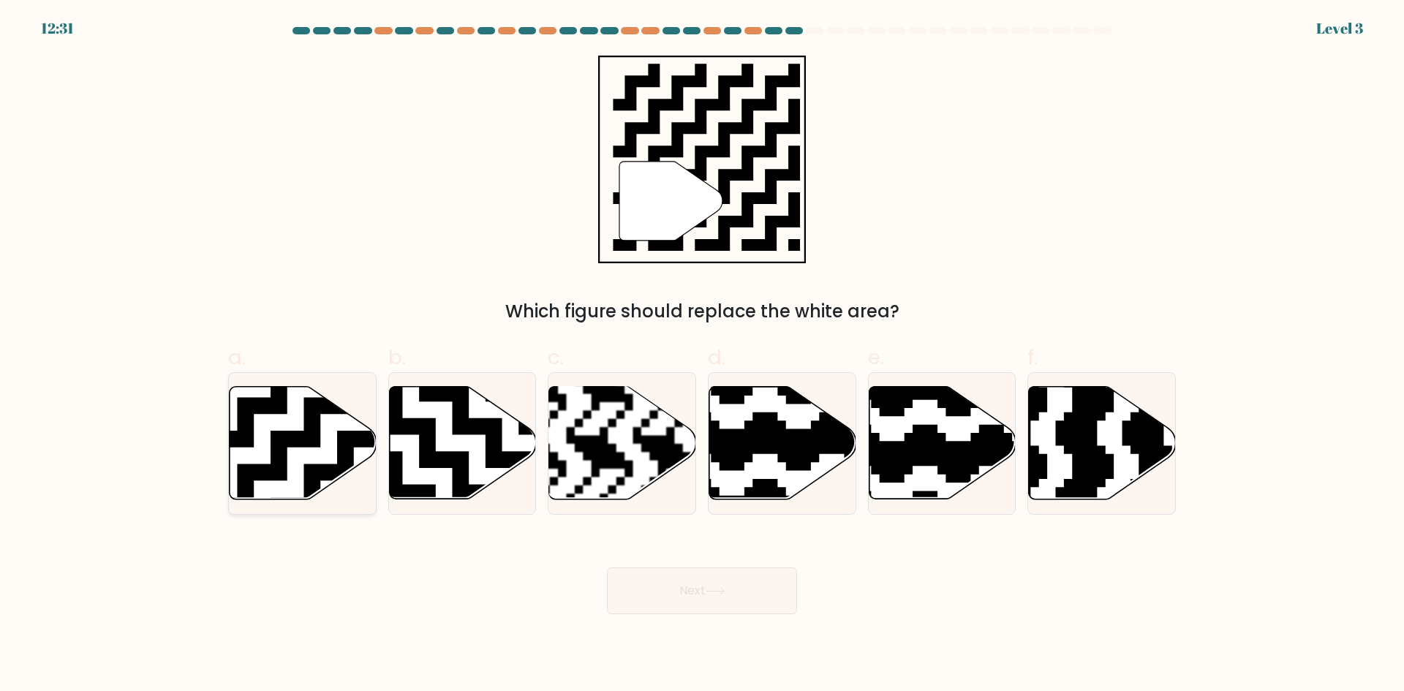
click at [307, 413] on icon at bounding box center [354, 381] width 266 height 266
click at [702, 355] on input "a." at bounding box center [702, 351] width 1 height 10
radio input "true"
click at [657, 583] on button "Next" at bounding box center [702, 591] width 190 height 47
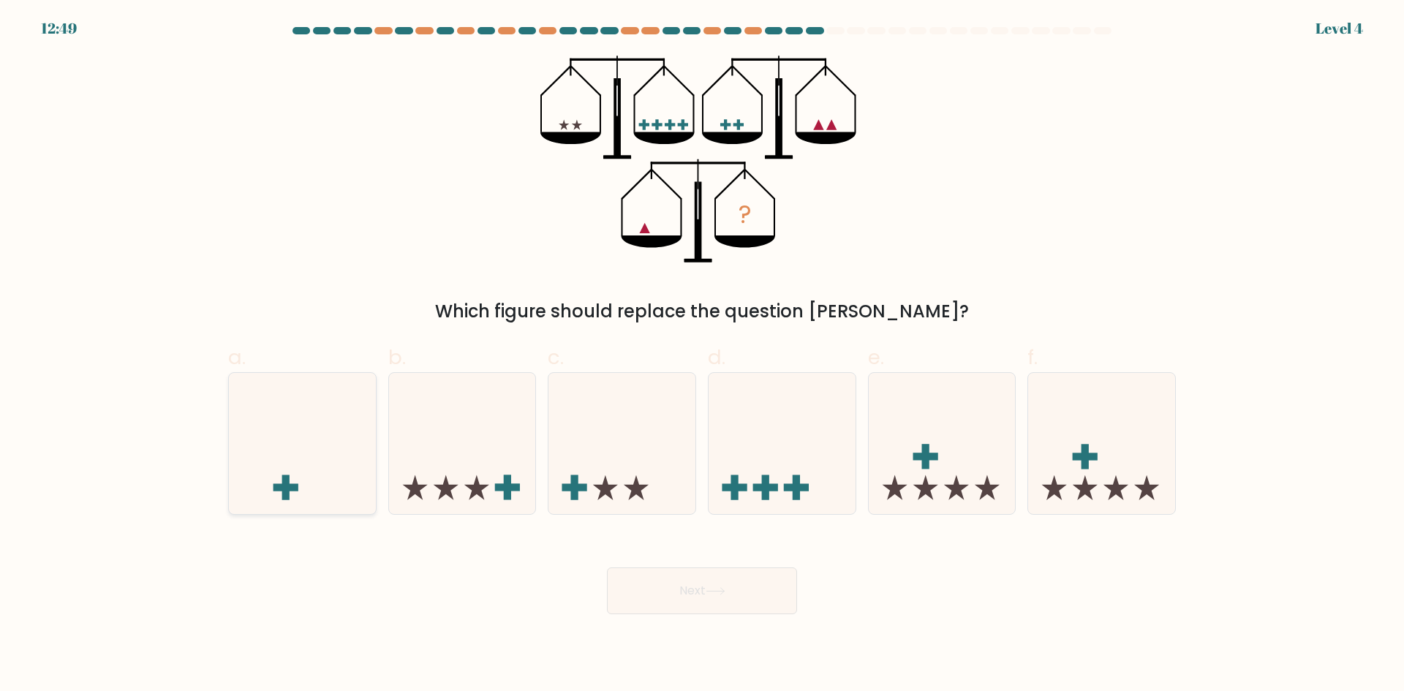
click at [293, 462] on icon at bounding box center [302, 442] width 147 height 121
click at [702, 355] on input "a." at bounding box center [702, 351] width 1 height 10
radio input "true"
click at [665, 598] on button "Next" at bounding box center [702, 591] width 190 height 47
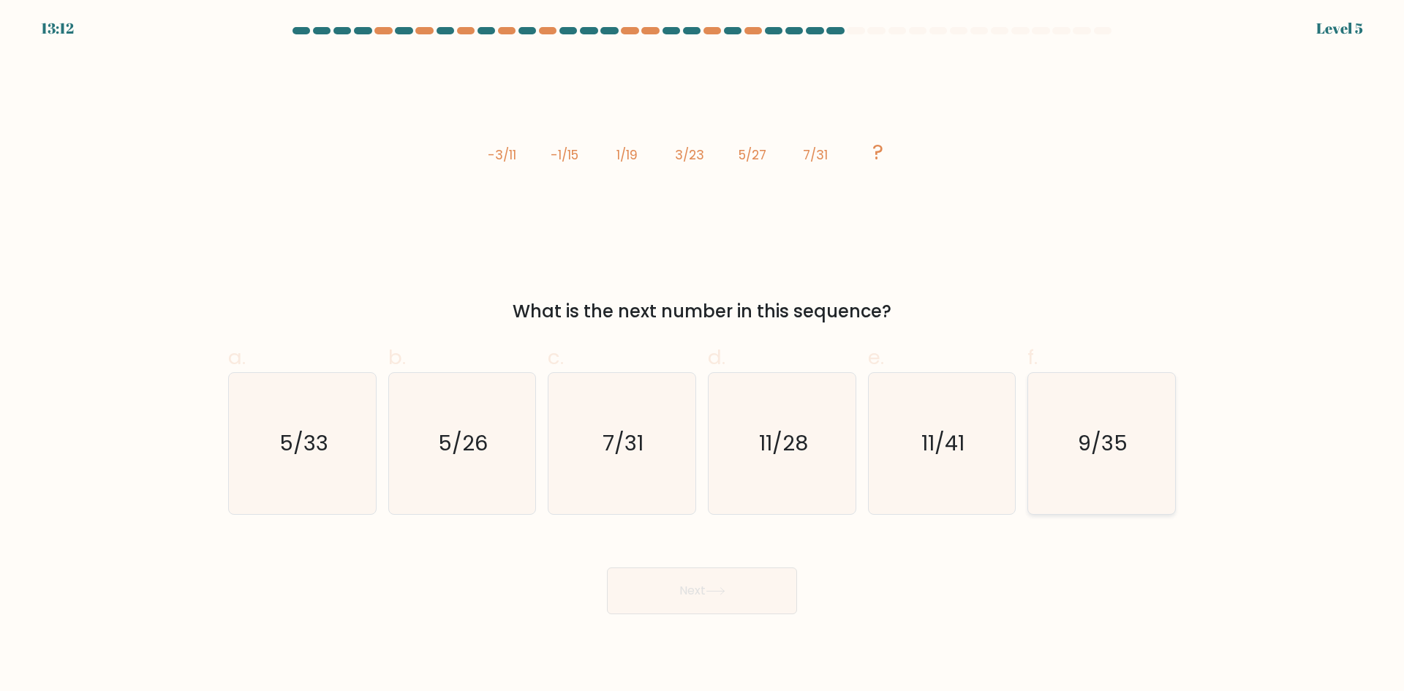
click at [1115, 464] on icon "9/35" at bounding box center [1101, 443] width 141 height 141
click at [703, 355] on input "f. 9/35" at bounding box center [702, 351] width 1 height 10
radio input "true"
click at [650, 602] on button "Next" at bounding box center [702, 591] width 190 height 47
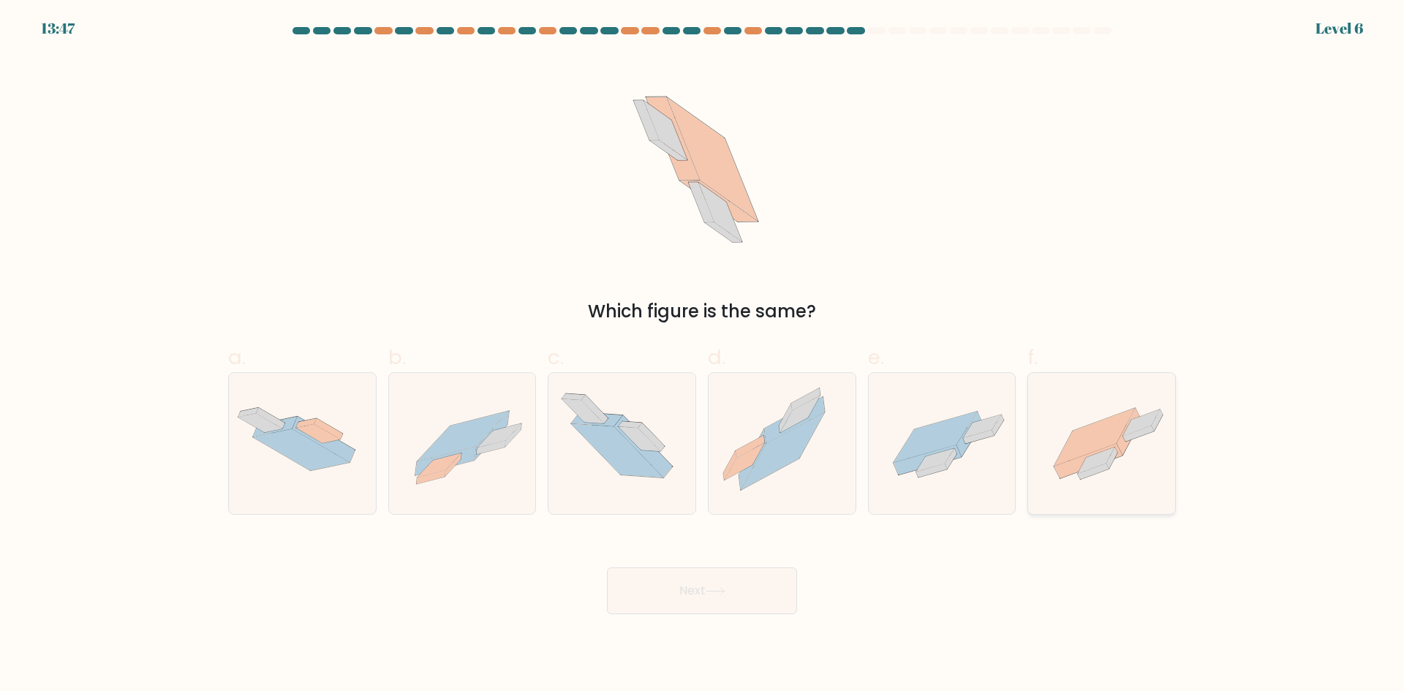
click at [1095, 485] on icon at bounding box center [1101, 443] width 147 height 110
click at [703, 355] on input "f." at bounding box center [702, 351] width 1 height 10
radio input "true"
click at [680, 587] on button "Next" at bounding box center [702, 591] width 190 height 47
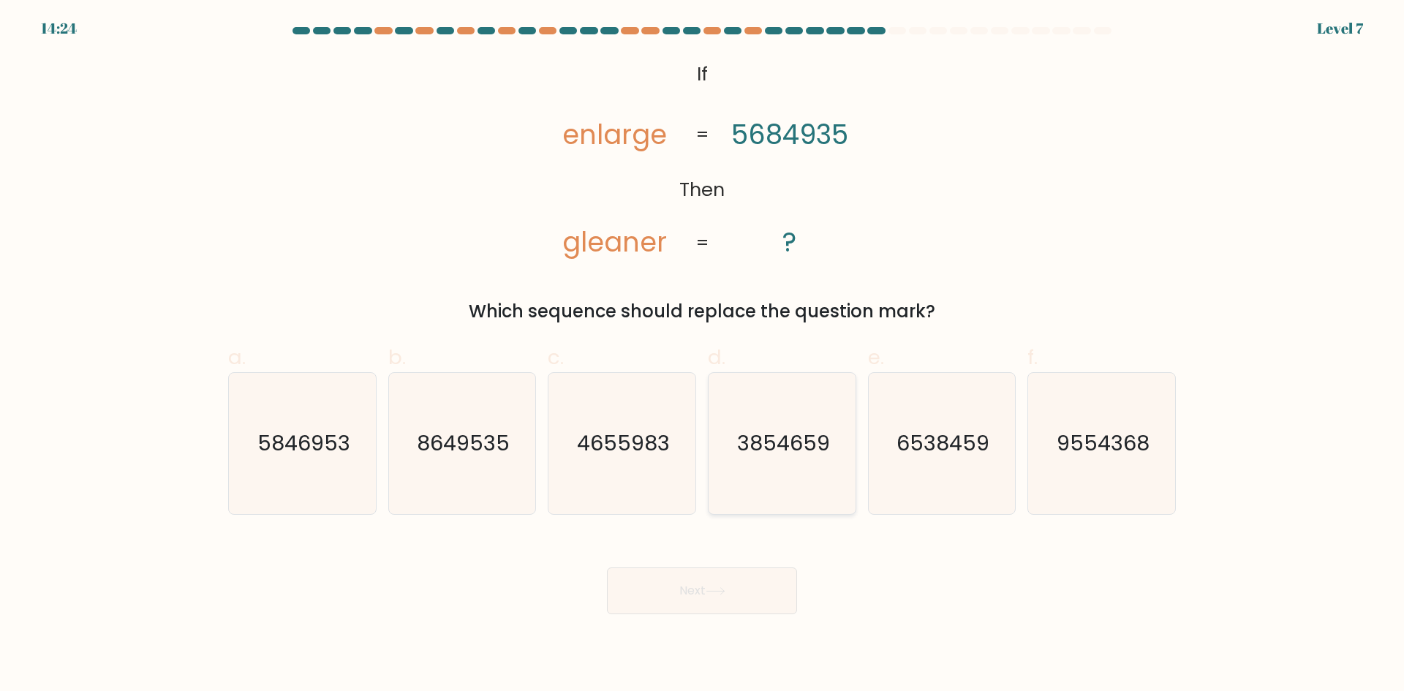
drag, startPoint x: 791, startPoint y: 373, endPoint x: 776, endPoint y: 407, distance: 36.7
click at [785, 382] on icon "3854659" at bounding box center [782, 443] width 141 height 141
click at [703, 355] on input "d. 3854659" at bounding box center [702, 351] width 1 height 10
radio input "true"
click at [745, 583] on button "Next" at bounding box center [702, 591] width 190 height 47
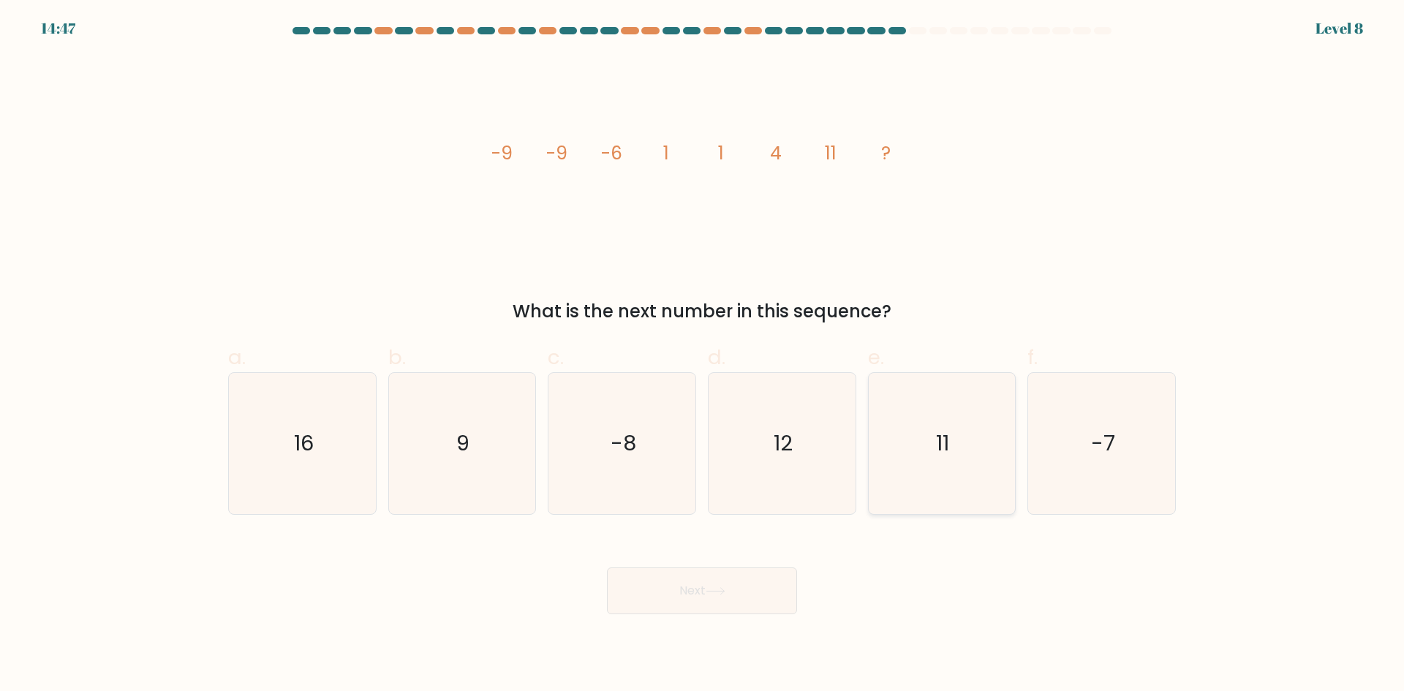
click at [961, 442] on icon "11" at bounding box center [941, 443] width 141 height 141
click at [703, 355] on input "e. 11" at bounding box center [702, 351] width 1 height 10
radio input "true"
click at [740, 589] on button "Next" at bounding box center [702, 591] width 190 height 47
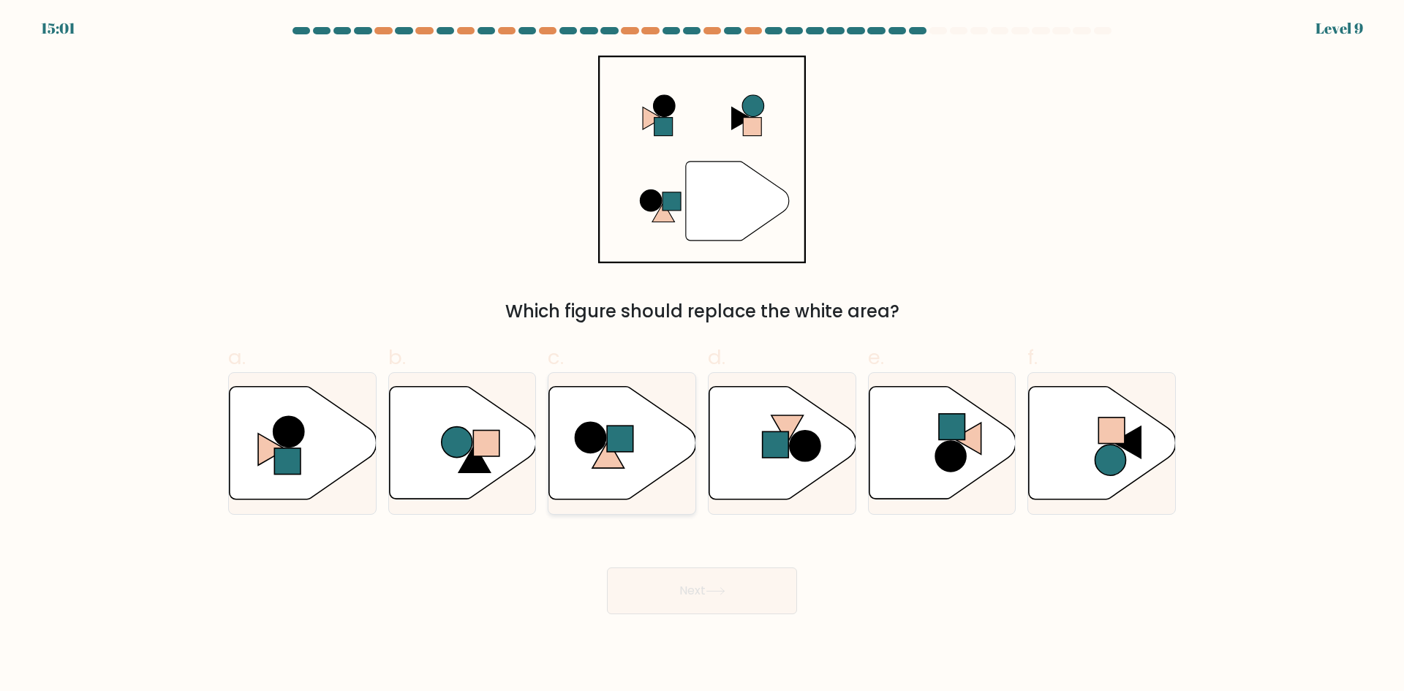
click at [562, 450] on icon at bounding box center [622, 443] width 147 height 113
click at [702, 355] on input "c." at bounding box center [702, 351] width 1 height 10
radio input "true"
click at [675, 589] on button "Next" at bounding box center [702, 591] width 190 height 47
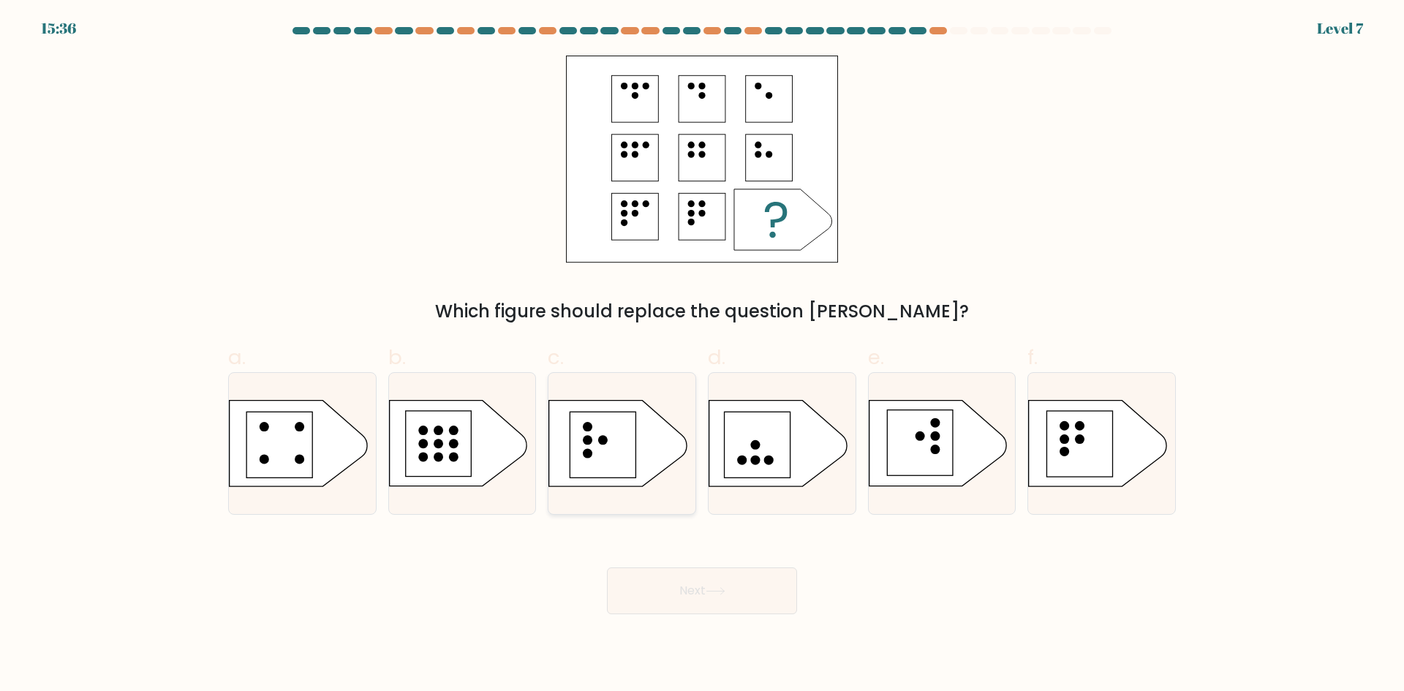
click at [571, 463] on rect at bounding box center [603, 445] width 66 height 66
click at [702, 355] on input "c." at bounding box center [702, 351] width 1 height 10
radio input "true"
click at [648, 605] on button "Next" at bounding box center [702, 591] width 190 height 47
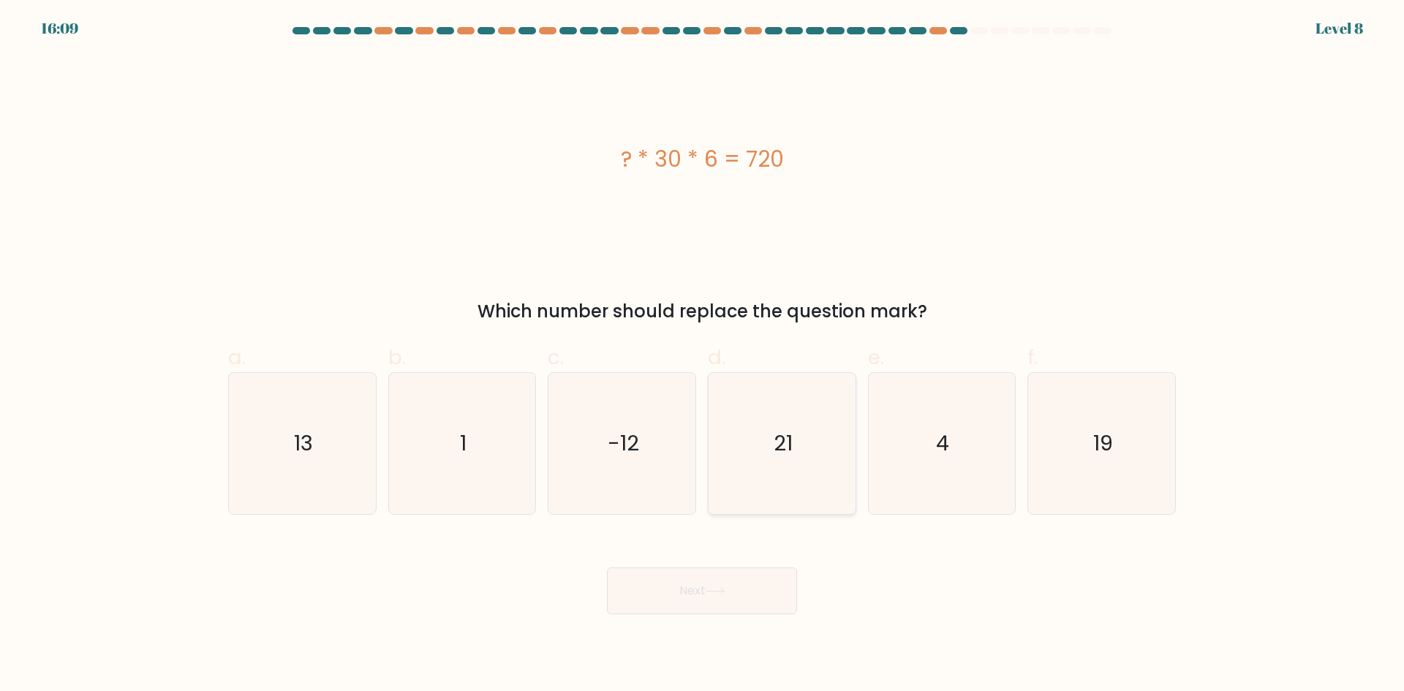
click at [794, 448] on icon "21" at bounding box center [782, 443] width 141 height 141
click at [703, 355] on input "d. 21" at bounding box center [702, 351] width 1 height 10
radio input "true"
click at [726, 578] on button "Next" at bounding box center [702, 591] width 190 height 47
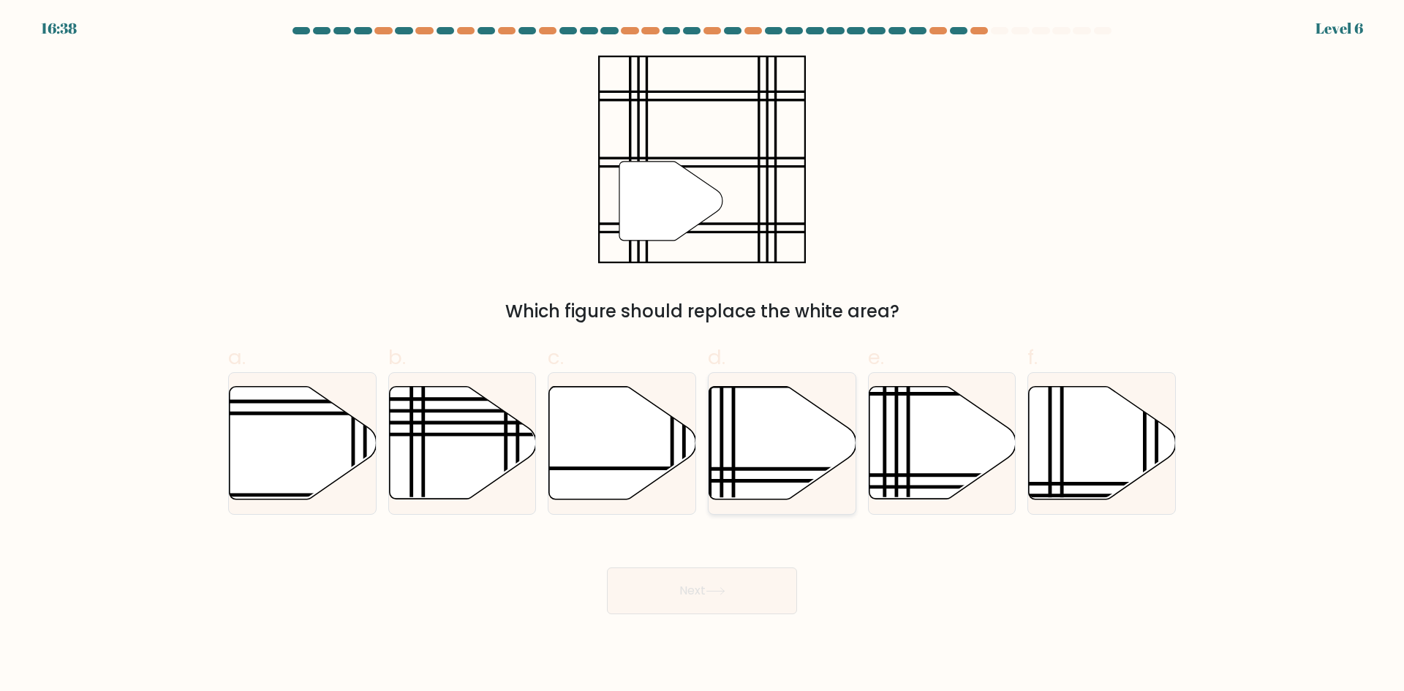
click at [746, 459] on icon at bounding box center [782, 443] width 147 height 113
click at [703, 355] on input "d." at bounding box center [702, 351] width 1 height 10
radio input "true"
click at [696, 576] on button "Next" at bounding box center [702, 591] width 190 height 47
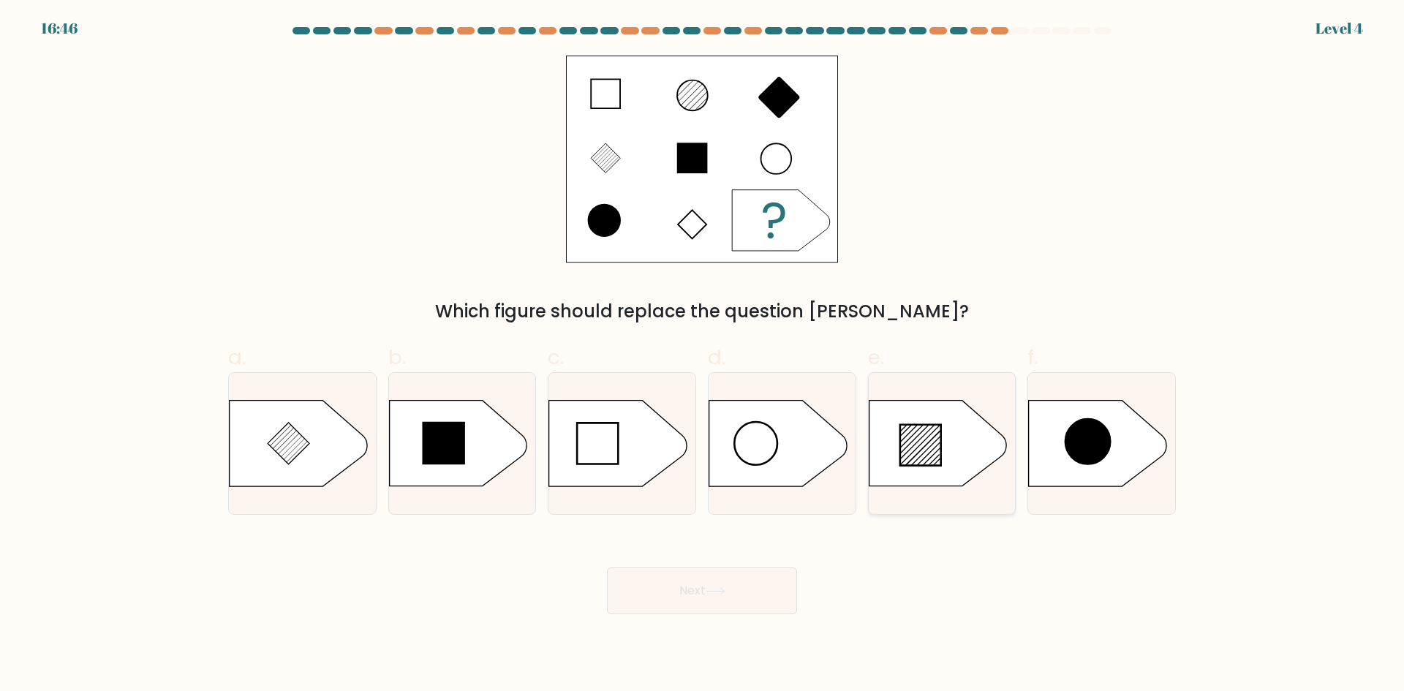
click at [916, 454] on icon at bounding box center [920, 445] width 41 height 41
click at [703, 355] on input "e." at bounding box center [702, 351] width 1 height 10
radio input "true"
click at [720, 586] on button "Next" at bounding box center [702, 591] width 190 height 47
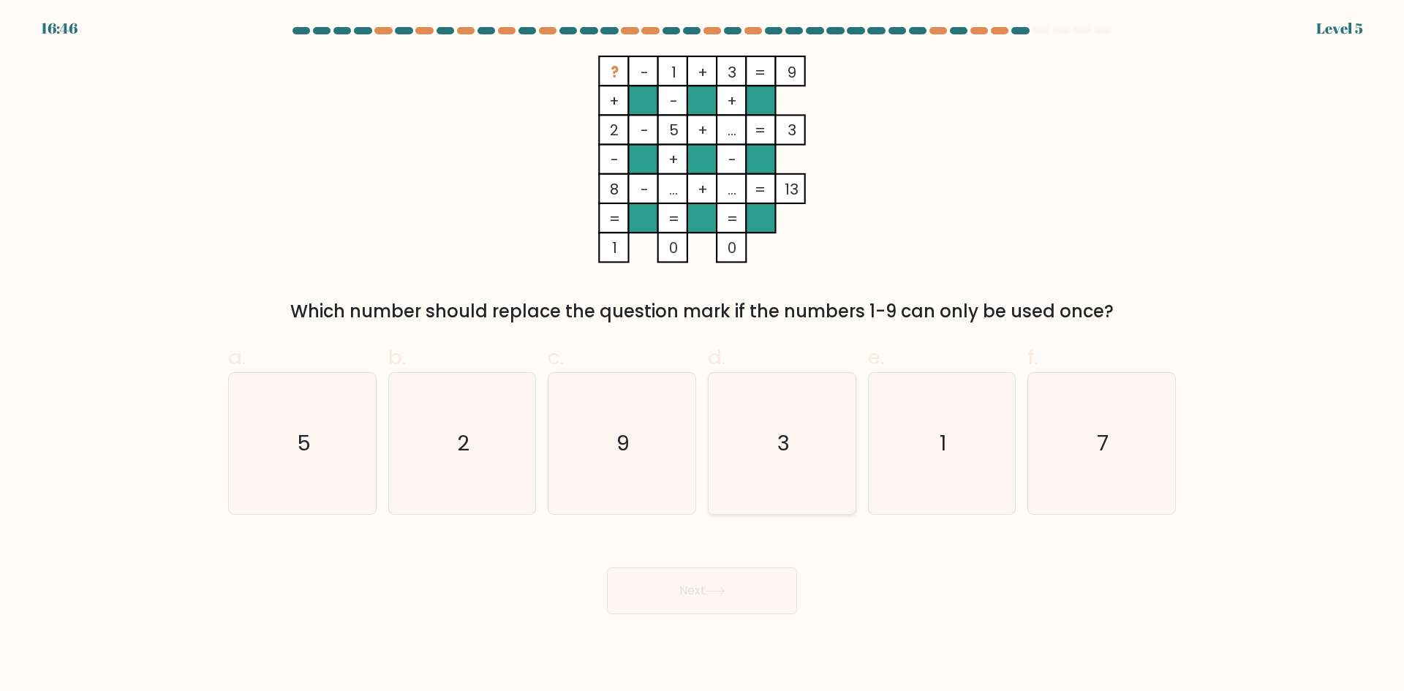
drag, startPoint x: 839, startPoint y: 495, endPoint x: 854, endPoint y: 479, distance: 22.2
click at [854, 479] on div "3" at bounding box center [782, 443] width 148 height 143
click at [703, 355] on input "d. 3" at bounding box center [702, 351] width 1 height 10
radio input "true"
click at [712, 617] on body "16:45 Level 5" at bounding box center [702, 345] width 1404 height 691
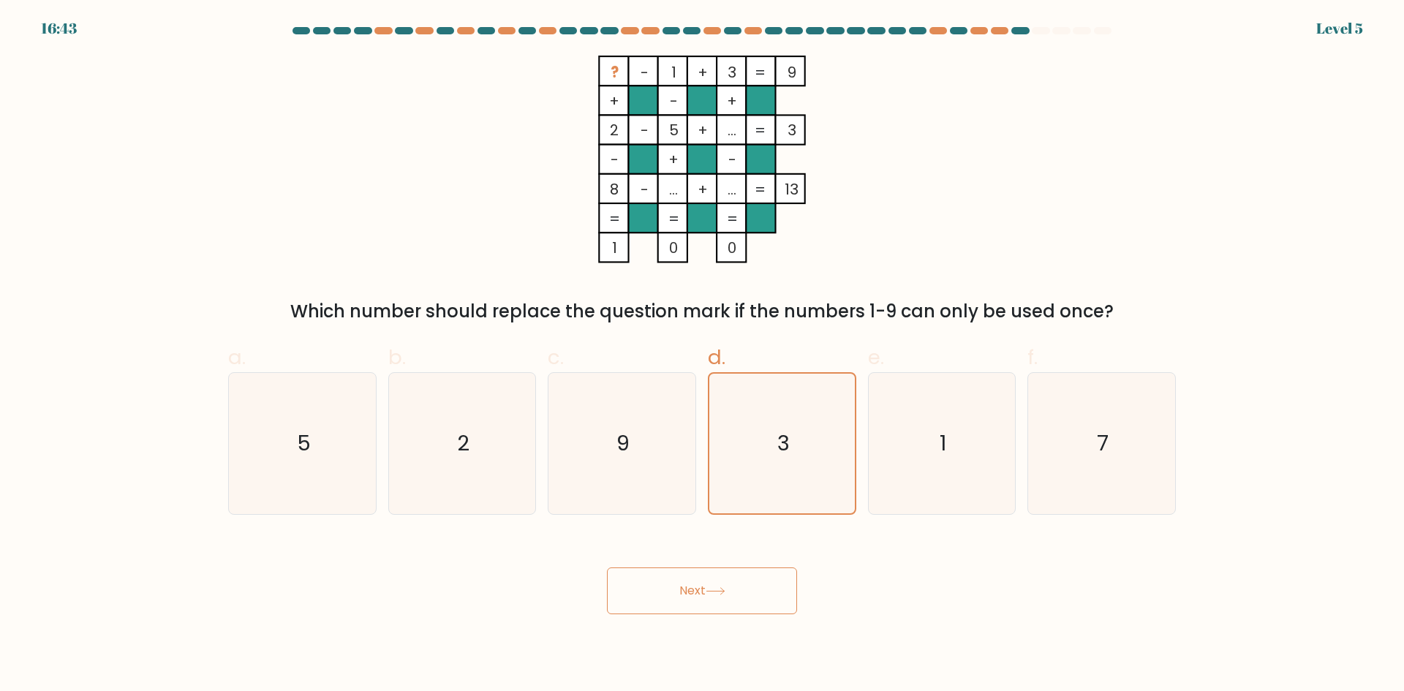
click at [712, 592] on icon at bounding box center [716, 591] width 20 height 8
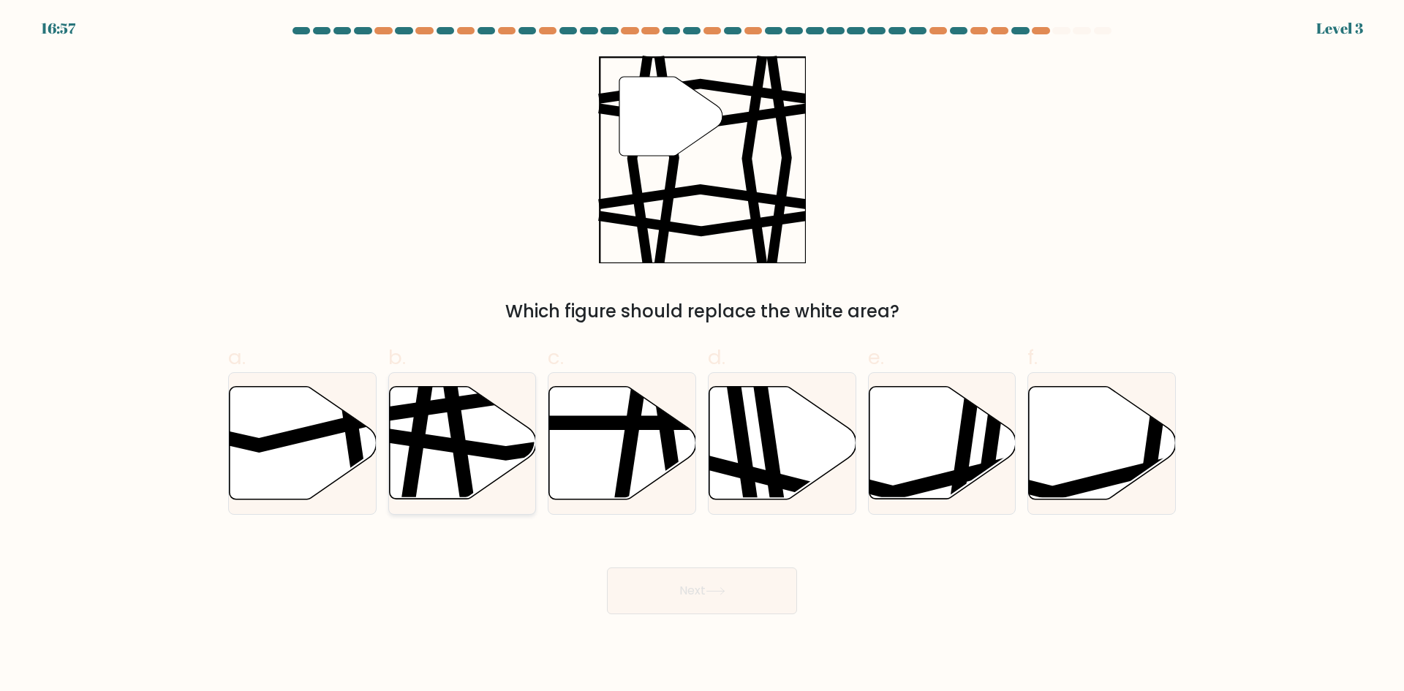
click at [478, 437] on icon at bounding box center [462, 443] width 147 height 113
click at [702, 355] on input "b." at bounding box center [702, 351] width 1 height 10
radio input "true"
click at [709, 589] on button "Next" at bounding box center [702, 591] width 190 height 47
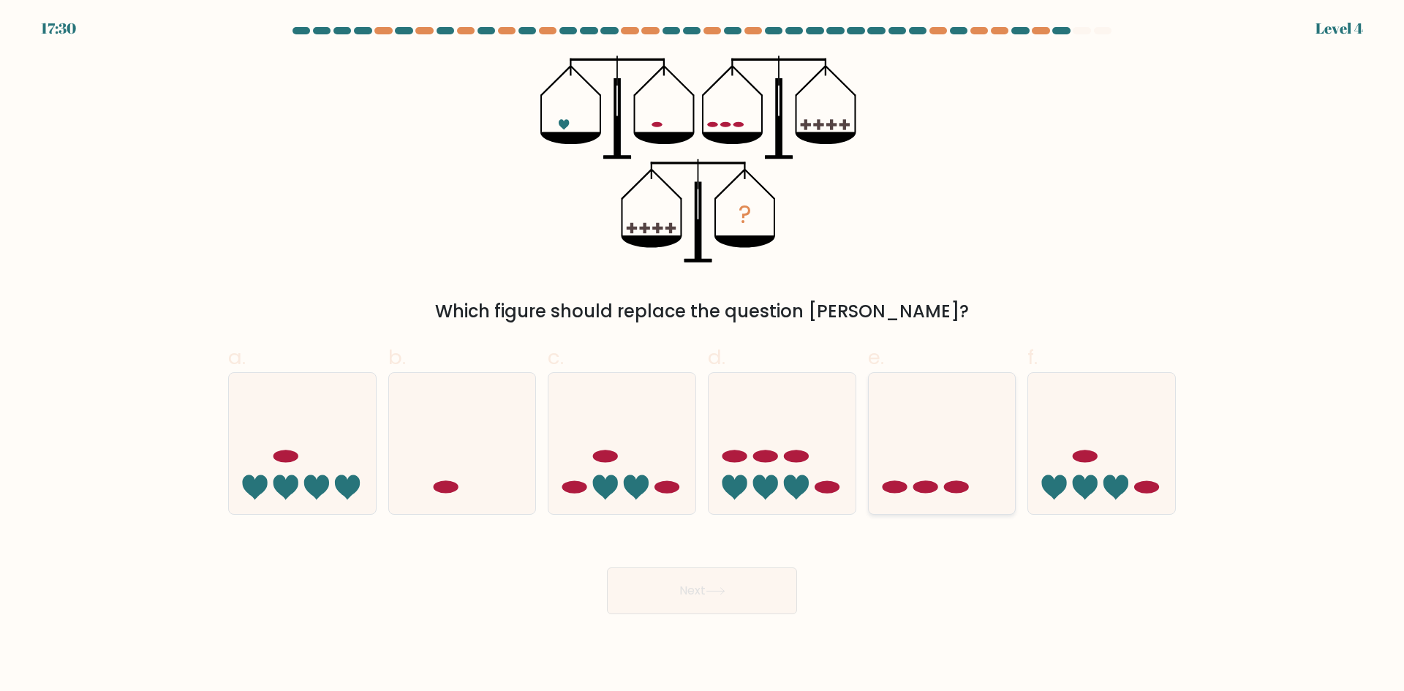
click at [954, 491] on ellipse at bounding box center [956, 487] width 25 height 12
click at [703, 355] on input "e." at bounding box center [702, 351] width 1 height 10
radio input "true"
click at [715, 592] on icon at bounding box center [716, 591] width 20 height 8
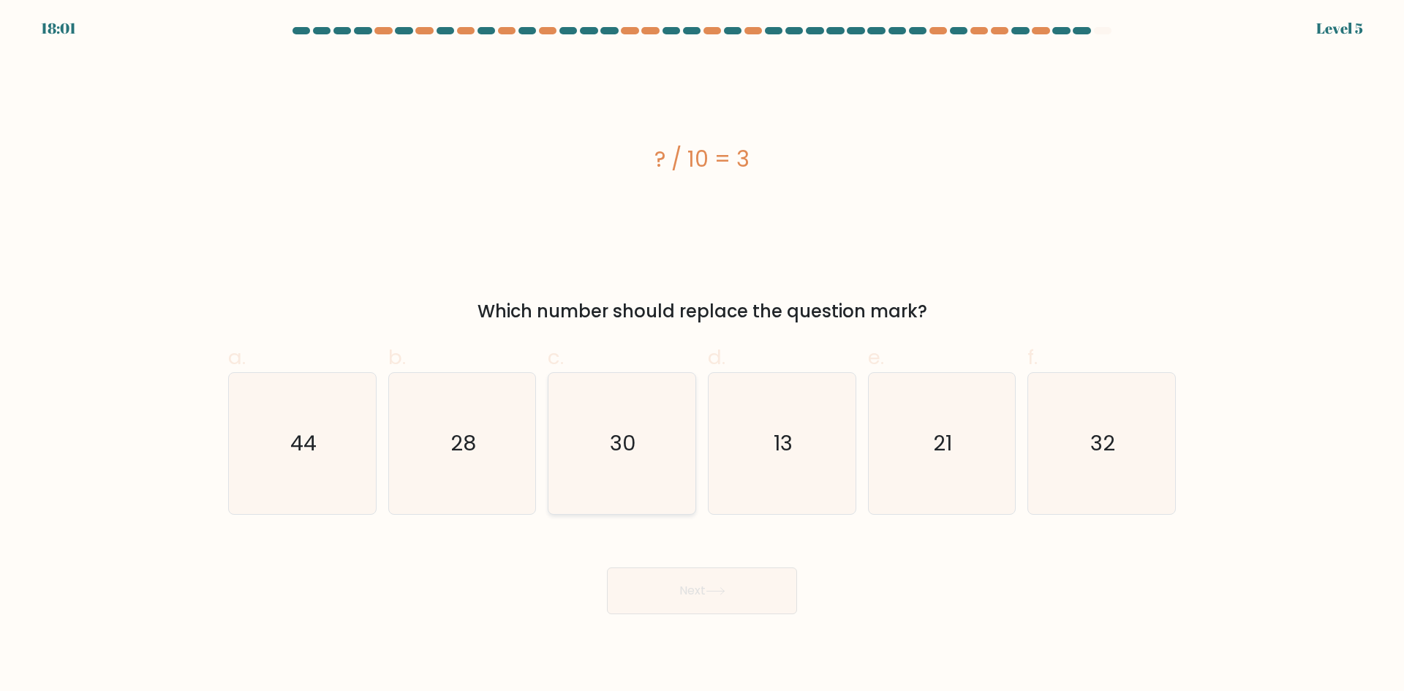
click at [606, 423] on icon "30" at bounding box center [621, 443] width 141 height 141
click at [702, 355] on input "c. 30" at bounding box center [702, 351] width 1 height 10
radio input "true"
click at [666, 594] on button "Next" at bounding box center [702, 591] width 190 height 47
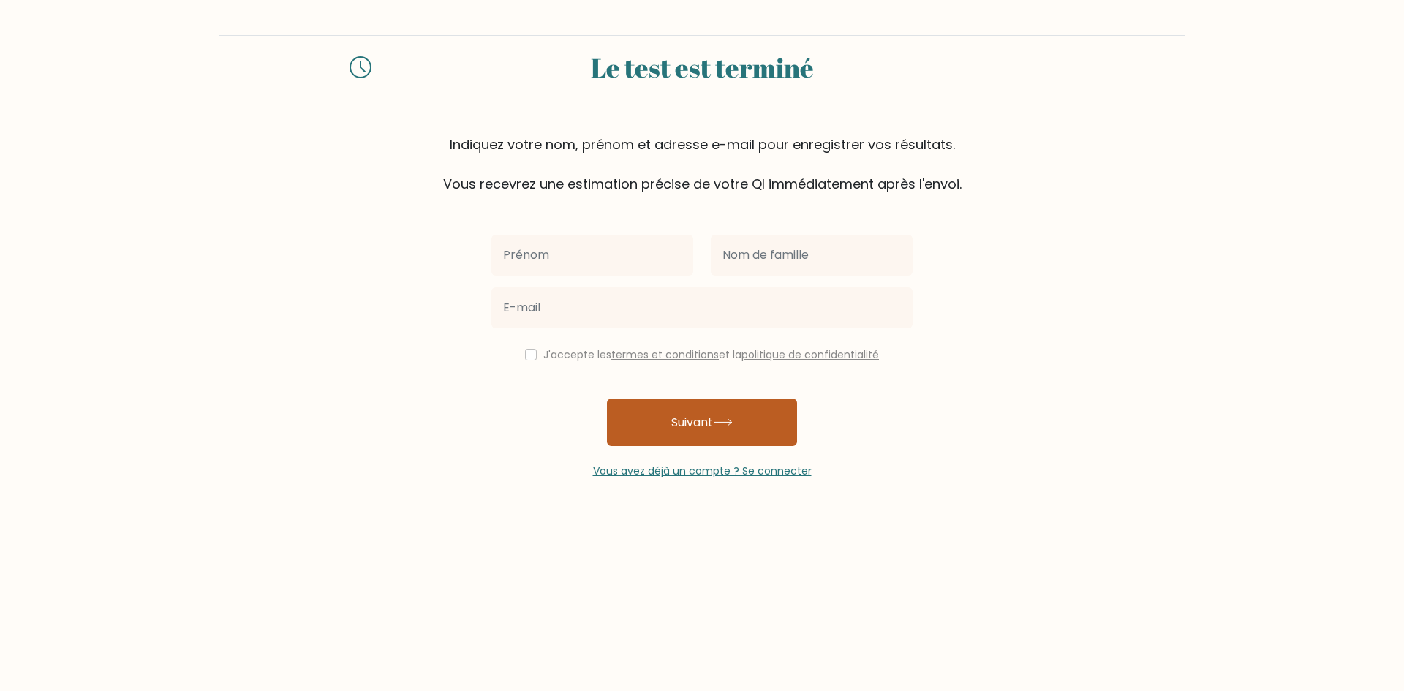
click at [638, 433] on button "Suivant" at bounding box center [702, 423] width 190 height 48
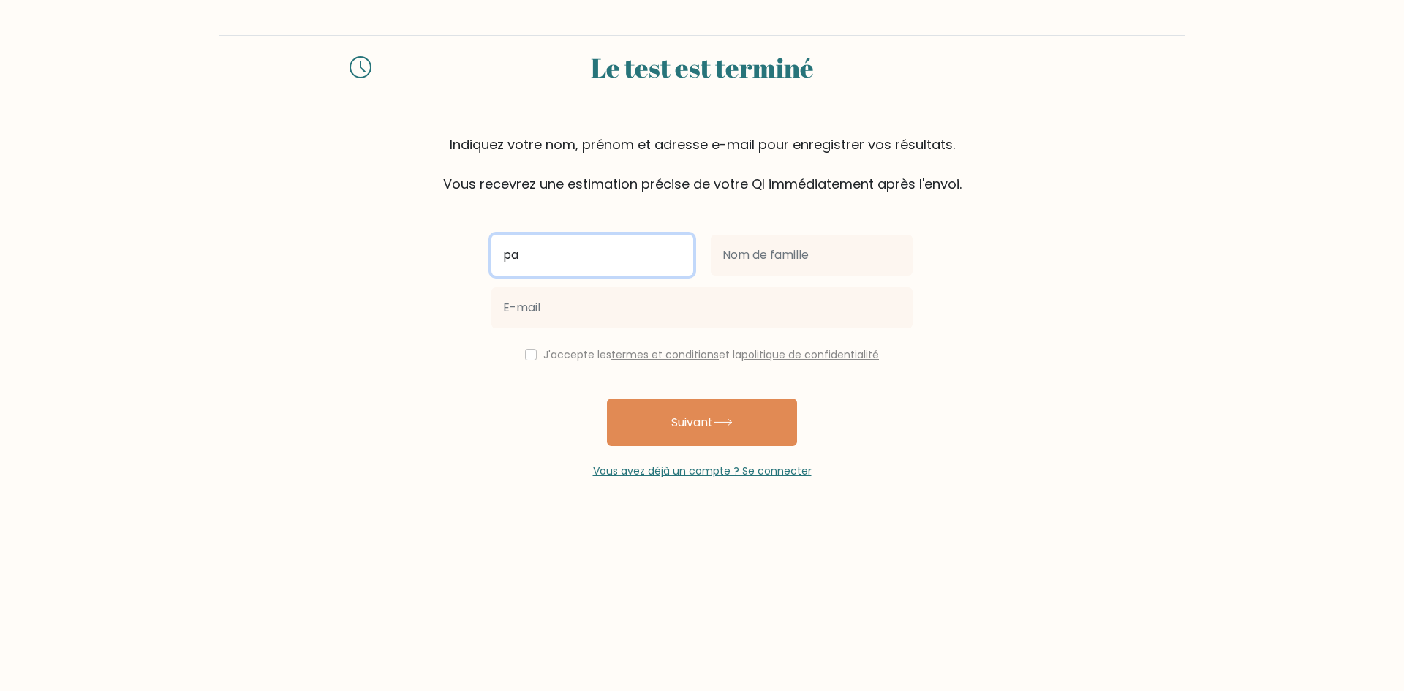
type input "p"
type input "batiste"
click at [794, 231] on div at bounding box center [811, 255] width 219 height 53
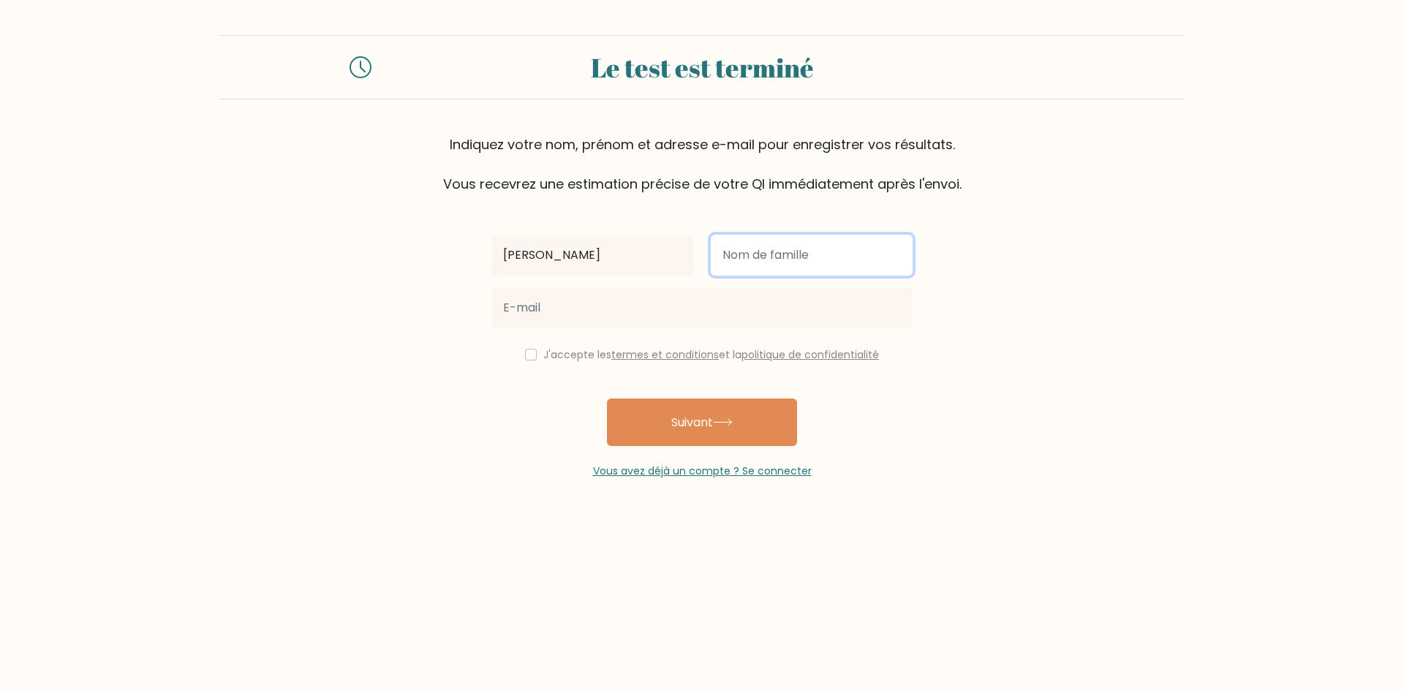
click at [767, 271] on input "text" at bounding box center [812, 255] width 202 height 41
type input "cazre"
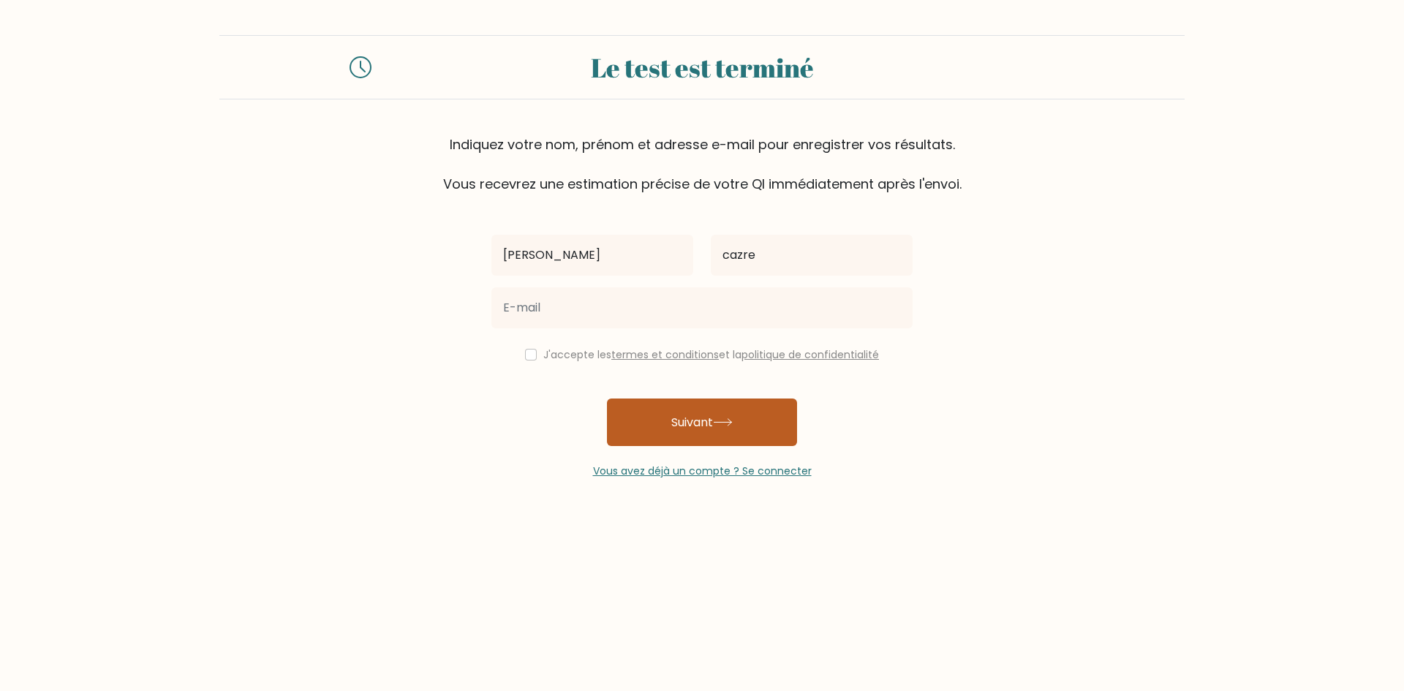
click at [674, 432] on button "Suivant" at bounding box center [702, 423] width 190 height 48
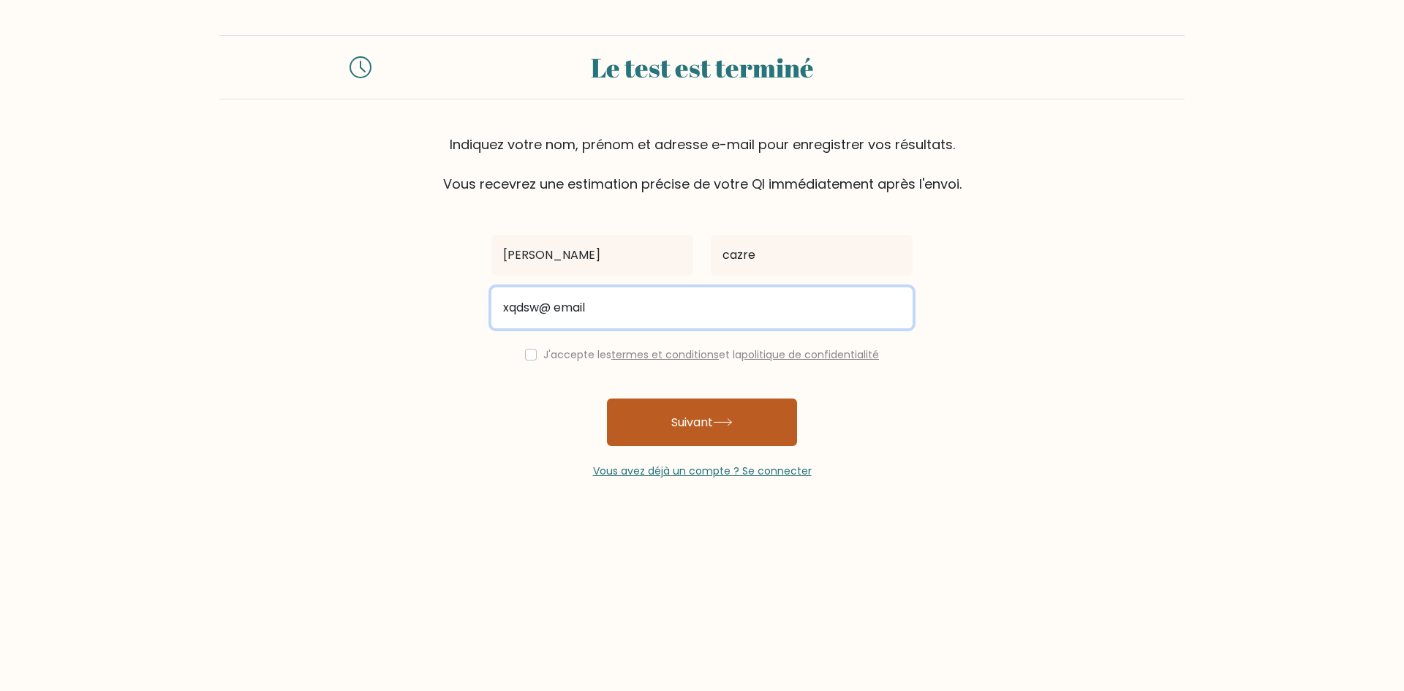
type input "xqdsw@ email"
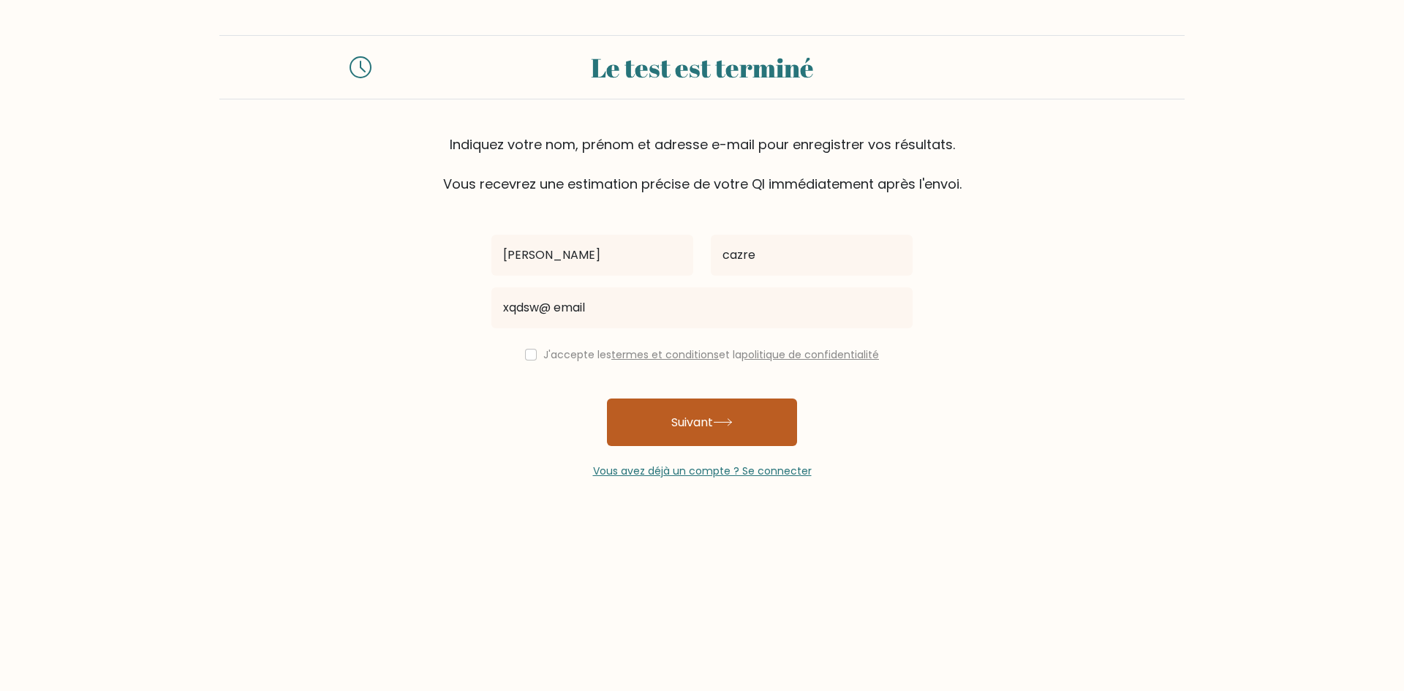
click at [644, 426] on button "Suivant" at bounding box center [702, 423] width 190 height 48
click at [675, 473] on font "Vous avez déjà un compte ? Se connecter" at bounding box center [702, 471] width 219 height 15
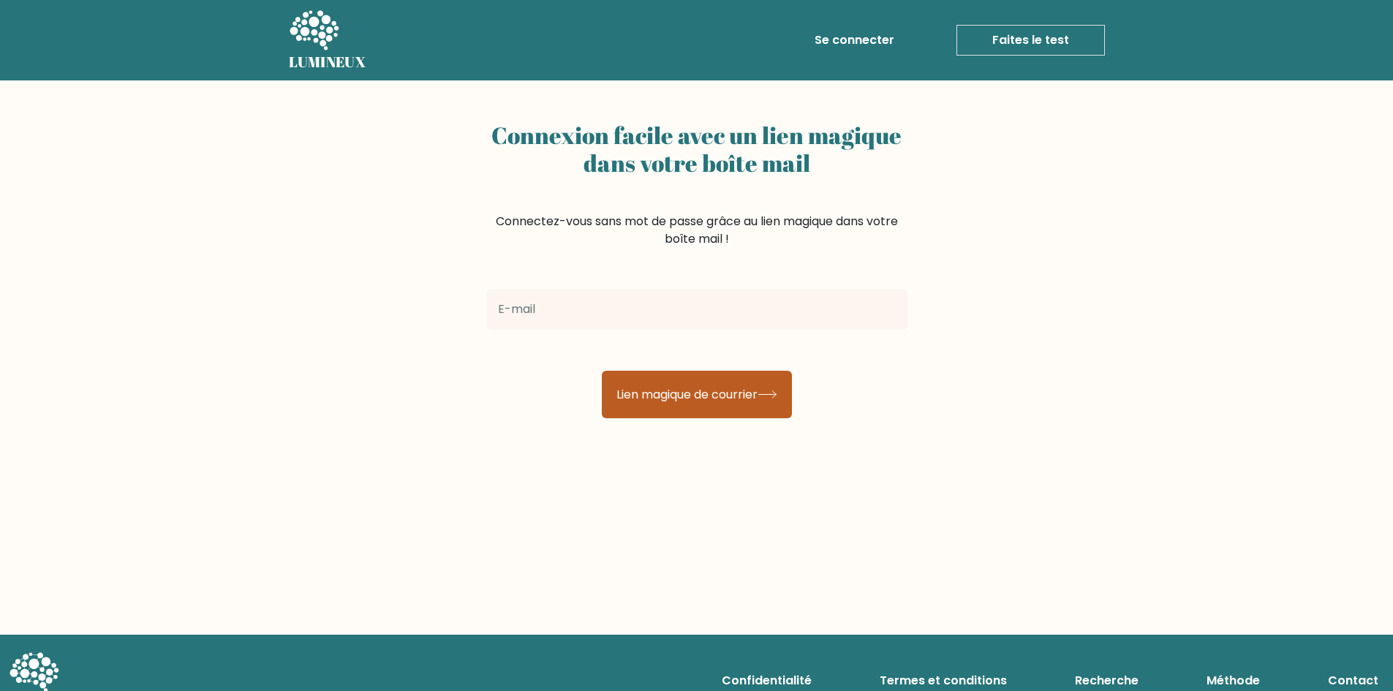
click at [705, 397] on font "Lien magique de courrier" at bounding box center [687, 394] width 141 height 17
